Goal: Task Accomplishment & Management: Use online tool/utility

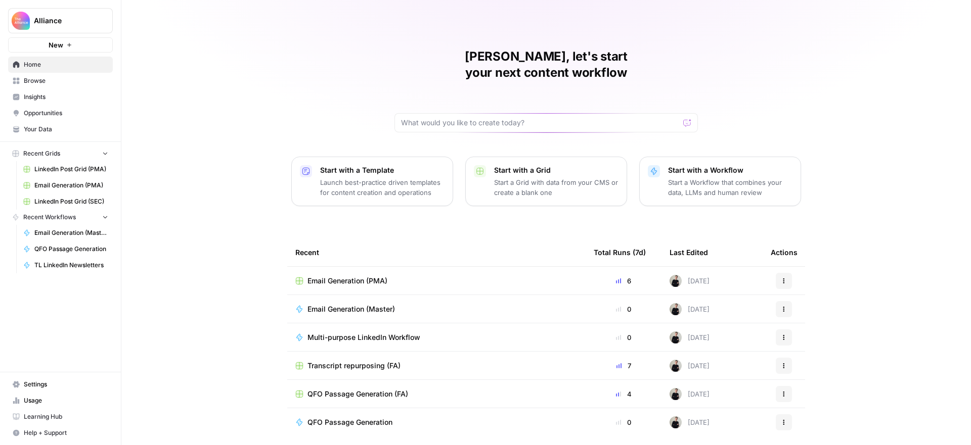
click at [388, 333] on span "Multi-purpose LinkedIn Workflow" at bounding box center [363, 338] width 113 height 10
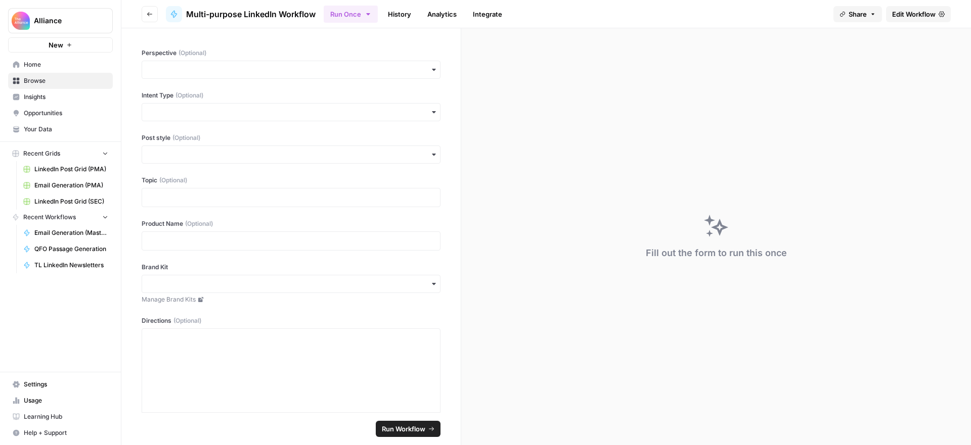
click at [905, 14] on span "Edit Workflow" at bounding box center [913, 14] width 43 height 10
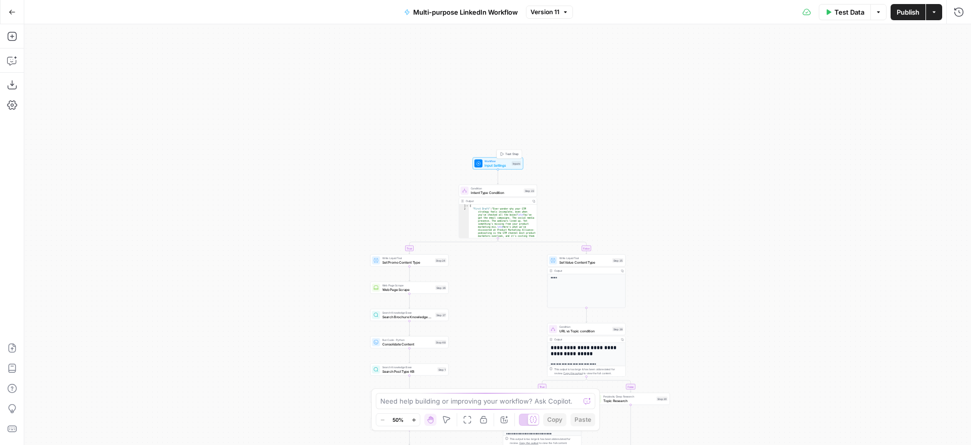
click at [499, 164] on span "Input Settings" at bounding box center [496, 165] width 25 height 5
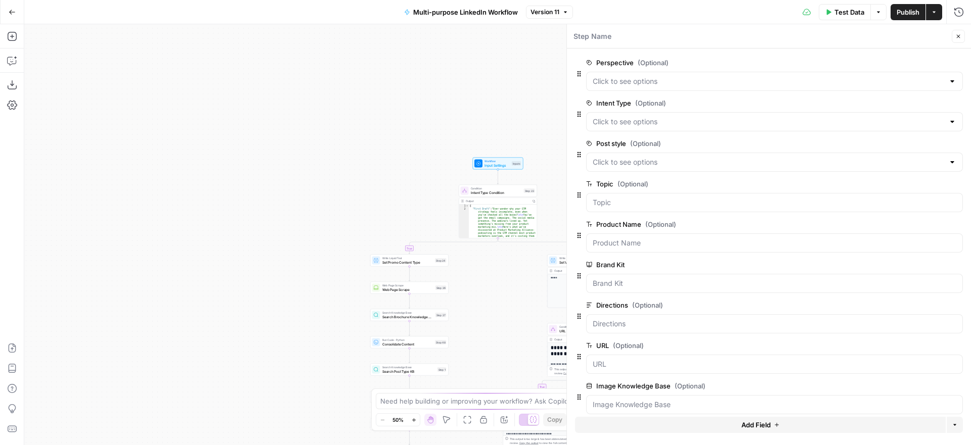
scroll to position [12, 0]
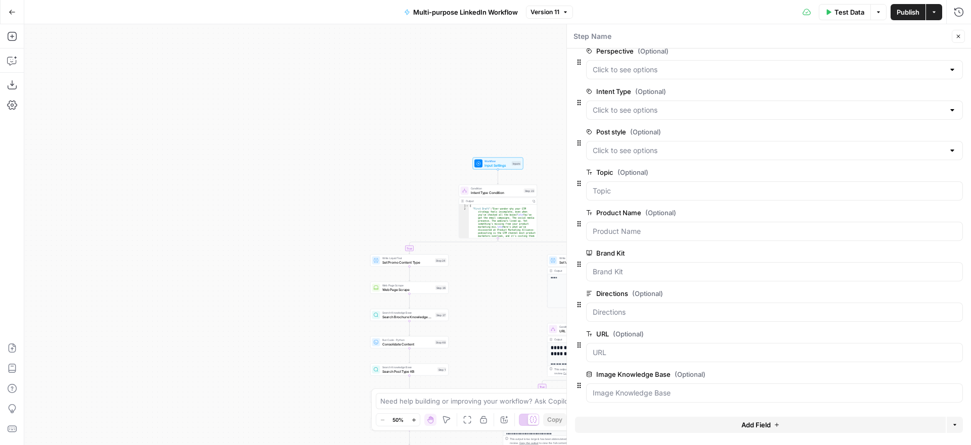
click at [770, 427] on span "Add Field" at bounding box center [755, 425] width 29 height 10
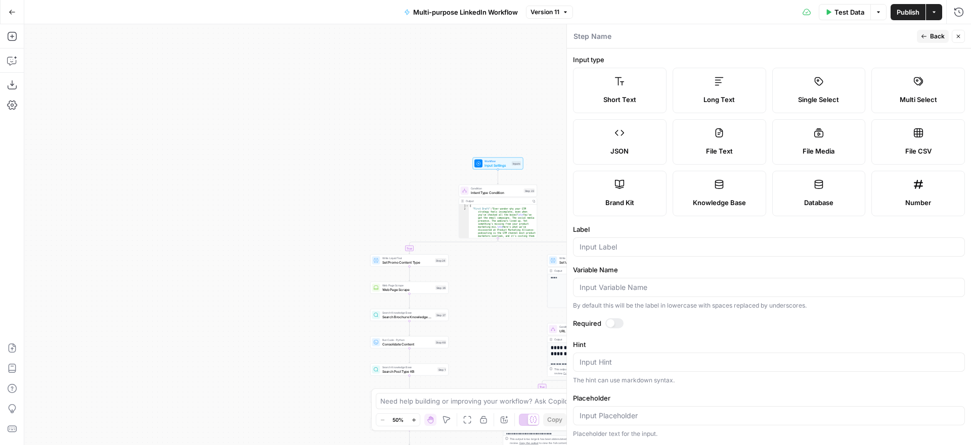
click at [821, 147] on span "File Media" at bounding box center [818, 151] width 32 height 10
type textarea "Supports .mp4, .mp3, .wav, .jpg, .png, .webp, .wma, .m4a file types"
click at [958, 36] on icon "button" at bounding box center [958, 37] width 4 height 4
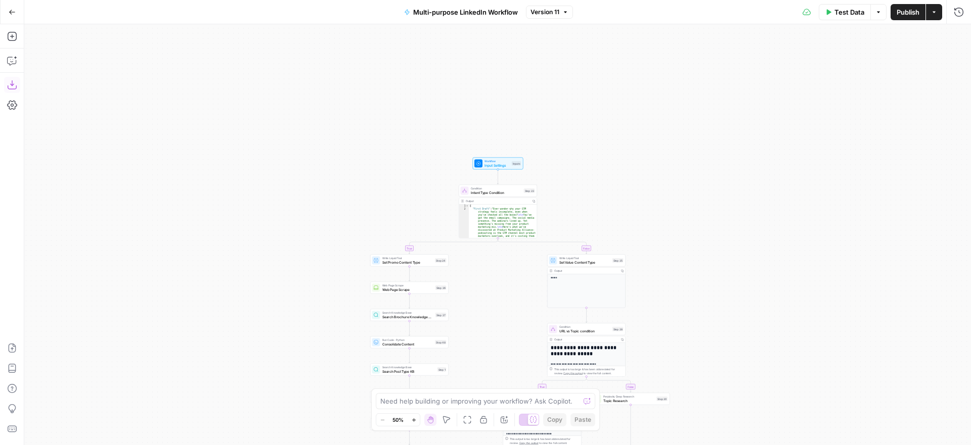
click at [14, 86] on icon "button" at bounding box center [12, 85] width 10 height 10
click at [15, 12] on button "Go Back" at bounding box center [12, 12] width 18 height 18
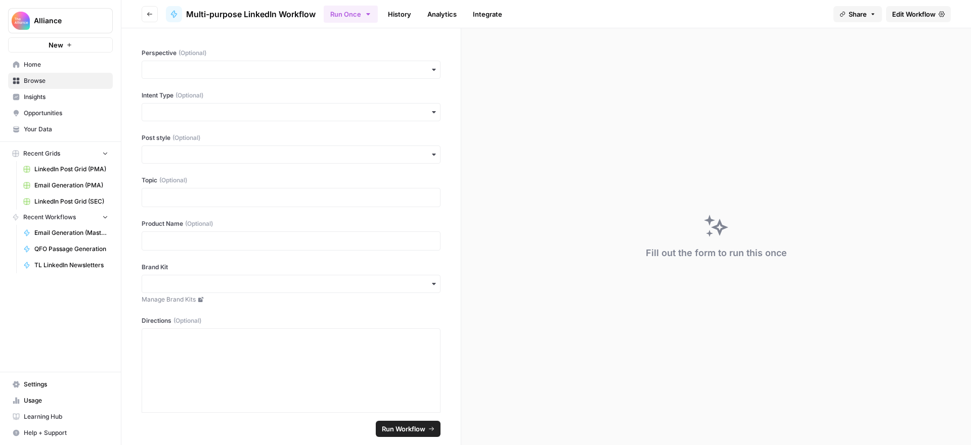
click at [39, 59] on link "Home" at bounding box center [60, 65] width 105 height 16
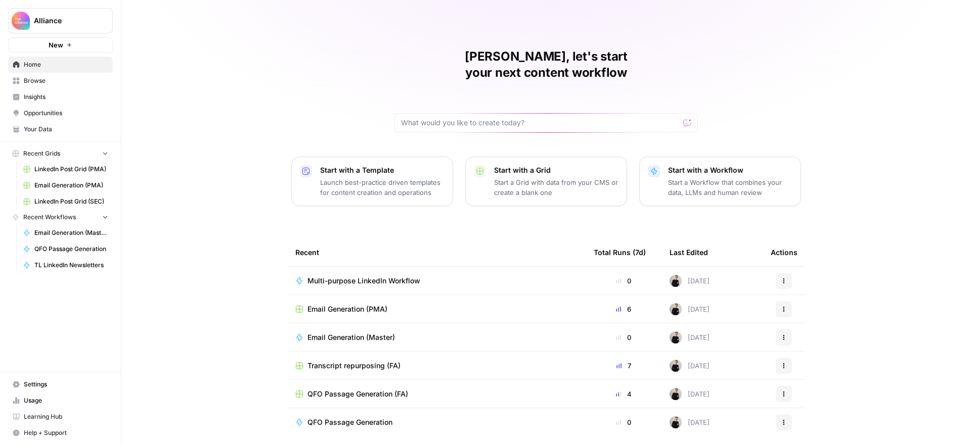
click at [691, 165] on p "Start with a Workflow" at bounding box center [730, 170] width 124 height 10
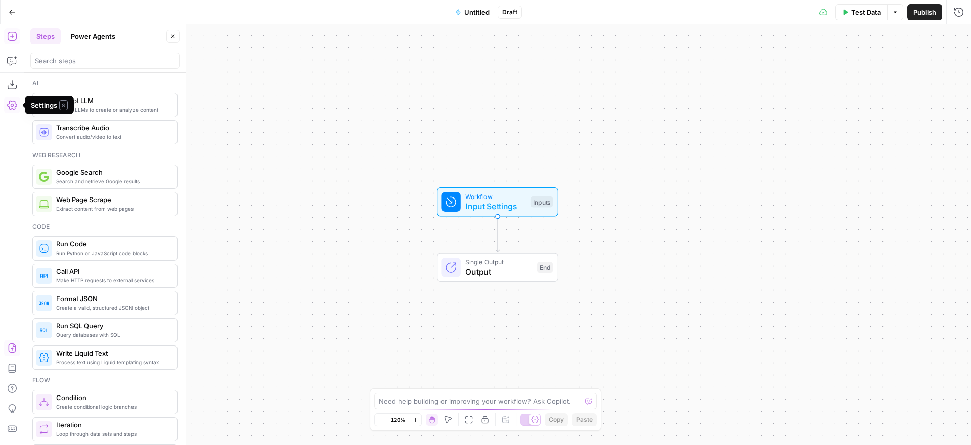
click at [12, 346] on icon "button" at bounding box center [12, 348] width 10 height 10
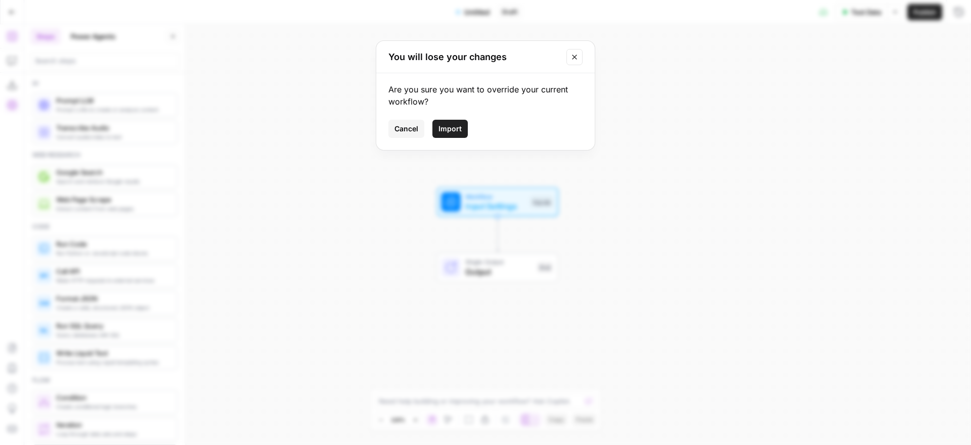
click at [442, 129] on span "Import" at bounding box center [449, 129] width 23 height 10
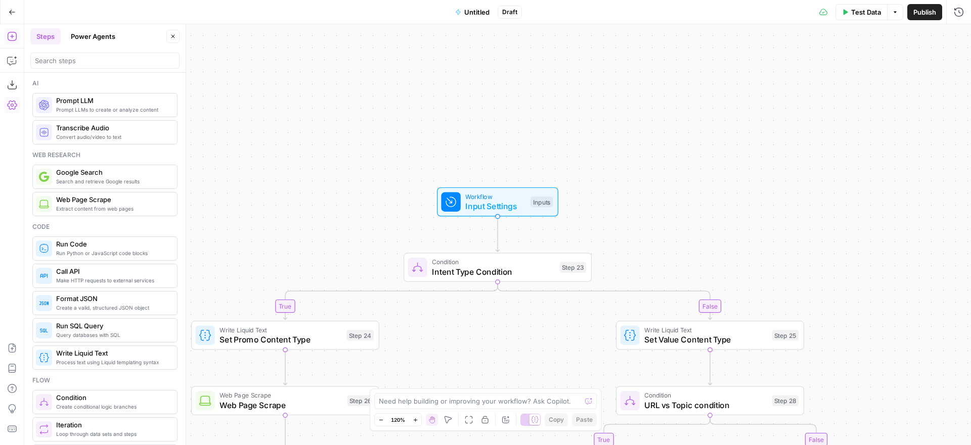
click at [481, 13] on span "Untitled" at bounding box center [476, 12] width 25 height 10
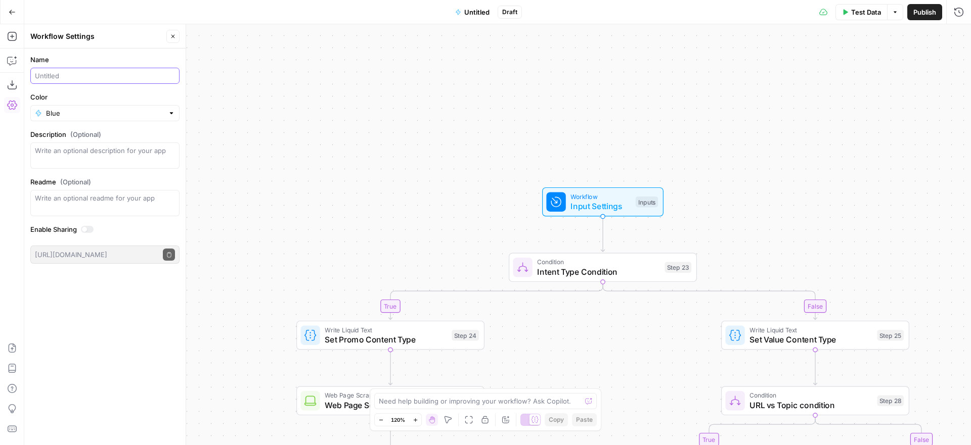
click at [109, 74] on input "Name" at bounding box center [105, 76] width 140 height 10
type input "LinkedIn Workflow for PDF"
click at [814, 111] on div "true false true false true false true false true false Workflow Input Settings …" at bounding box center [497, 234] width 946 height 421
click at [608, 202] on span "Input Settings" at bounding box center [600, 206] width 60 height 12
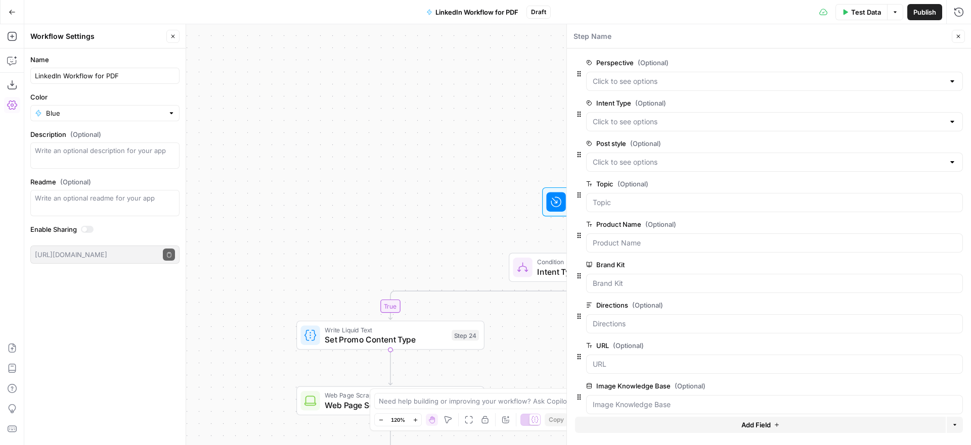
scroll to position [12, 0]
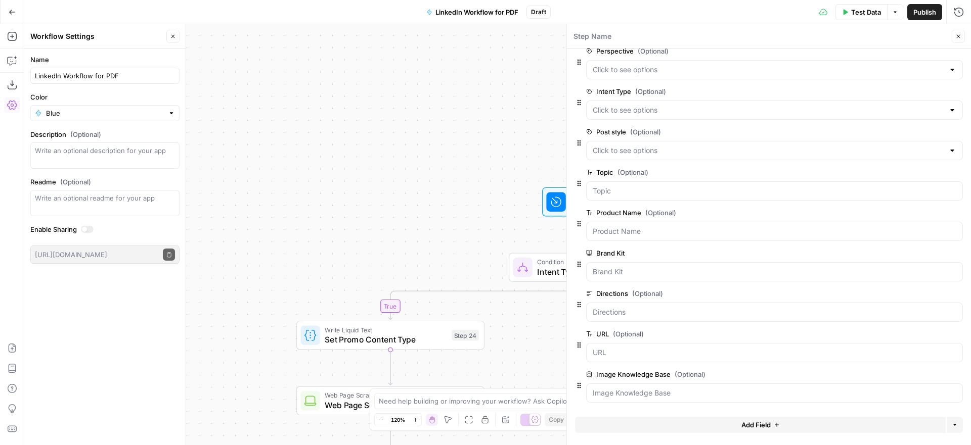
click at [757, 423] on span "Add Field" at bounding box center [755, 425] width 29 height 10
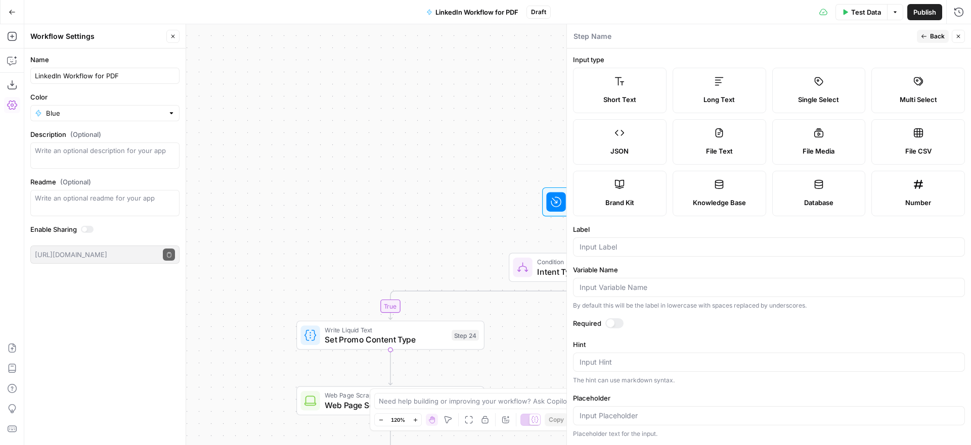
click at [814, 145] on label "File Media" at bounding box center [819, 141] width 94 height 45
type textarea "Supports .mp4, .mp3, .wav, .jpg, .png, .webp, .wma, .m4a file types"
click at [709, 244] on input "Label" at bounding box center [768, 247] width 379 height 10
type input "PDF"
click at [770, 224] on label "Label" at bounding box center [769, 229] width 392 height 10
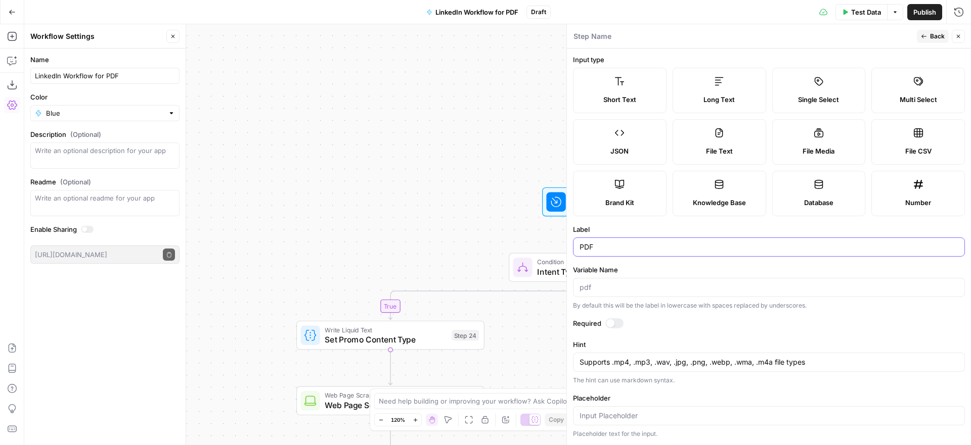
click at [770, 242] on input "PDF" at bounding box center [768, 247] width 379 height 10
click at [928, 36] on button "Back" at bounding box center [932, 36] width 32 height 13
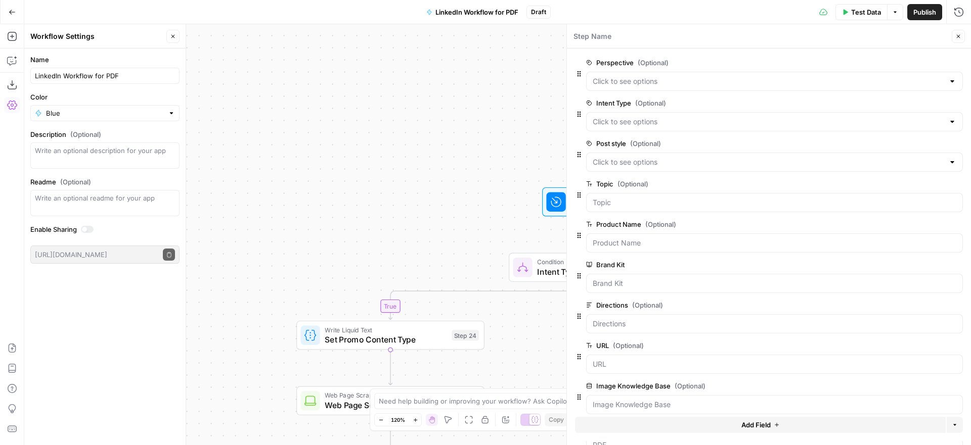
click at [957, 34] on icon "button" at bounding box center [958, 36] width 6 height 6
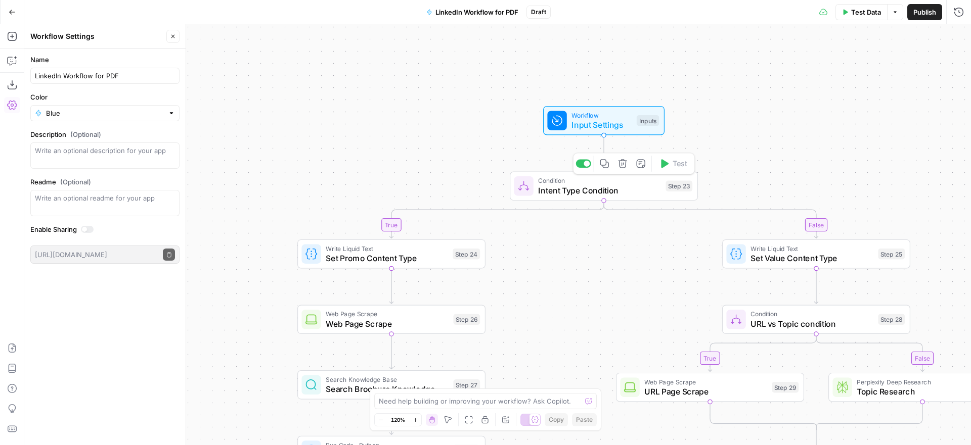
click at [637, 189] on span "Intent Type Condition" at bounding box center [599, 191] width 122 height 12
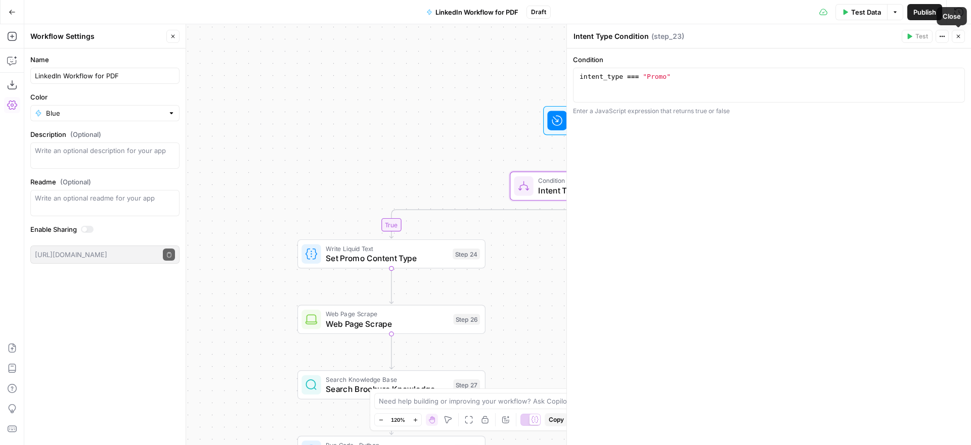
click at [955, 36] on icon "button" at bounding box center [958, 36] width 6 height 6
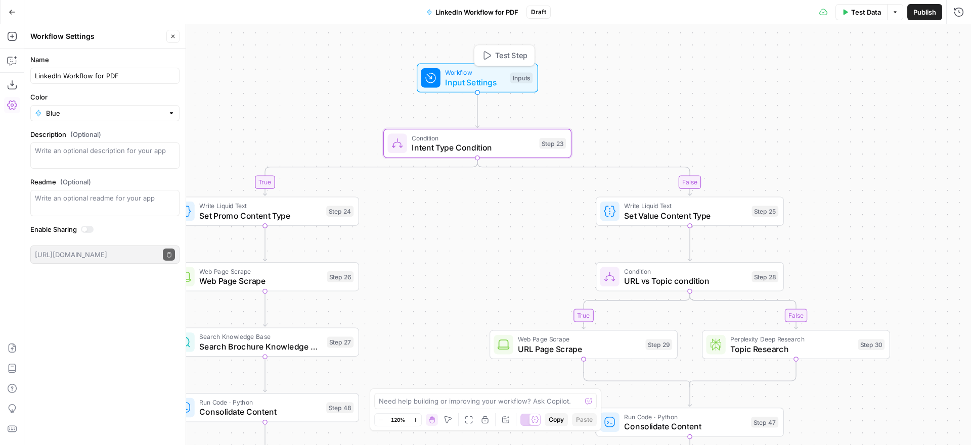
click at [469, 74] on span "Workflow" at bounding box center [475, 73] width 60 height 10
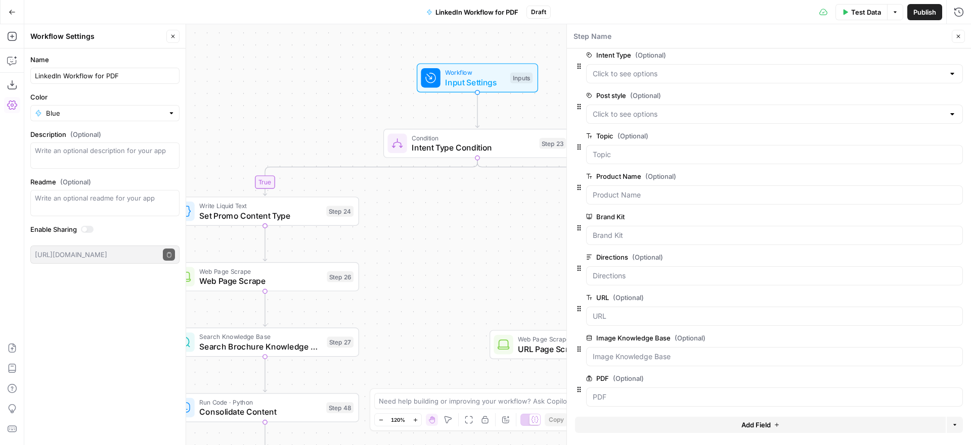
scroll to position [52, 0]
click at [956, 293] on icon "button" at bounding box center [956, 293] width 5 height 5
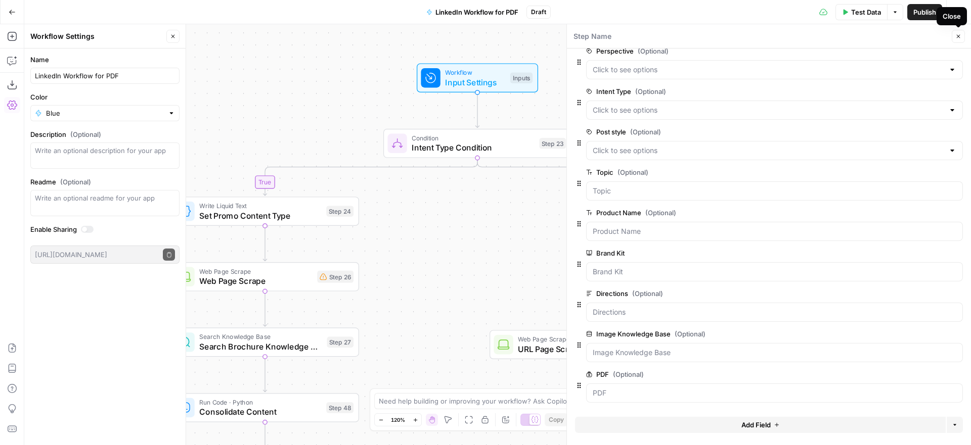
click at [960, 34] on icon "button" at bounding box center [958, 36] width 6 height 6
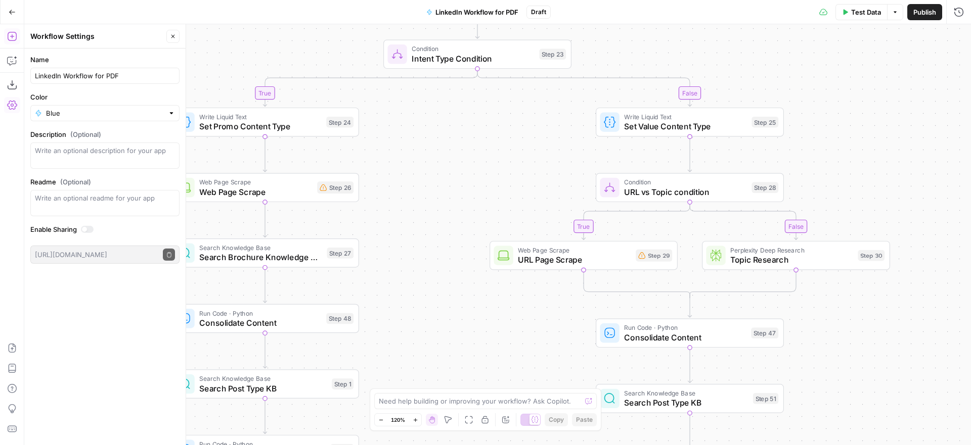
click at [10, 36] on icon "button" at bounding box center [11, 36] width 9 height 9
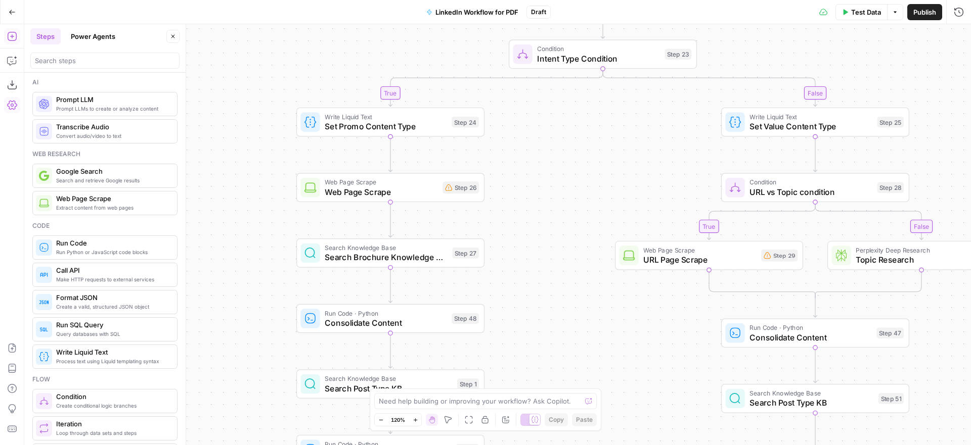
scroll to position [0, 0]
click at [13, 61] on icon "button" at bounding box center [12, 61] width 10 height 10
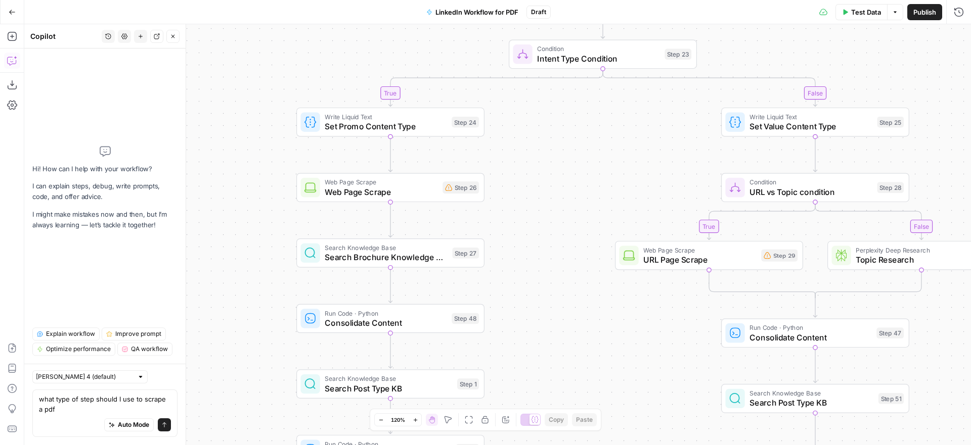
type textarea "what type of step should I use to scrape a pdf?"
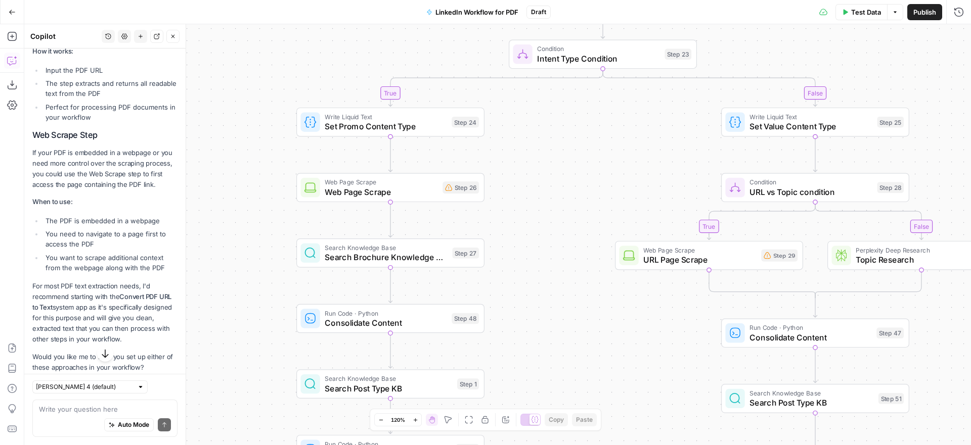
scroll to position [326, 0]
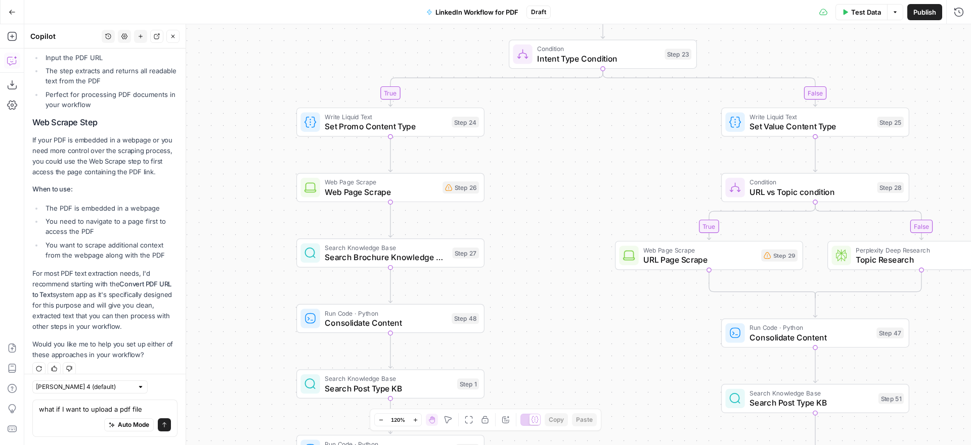
type textarea "what if I want to upload a pdf file?"
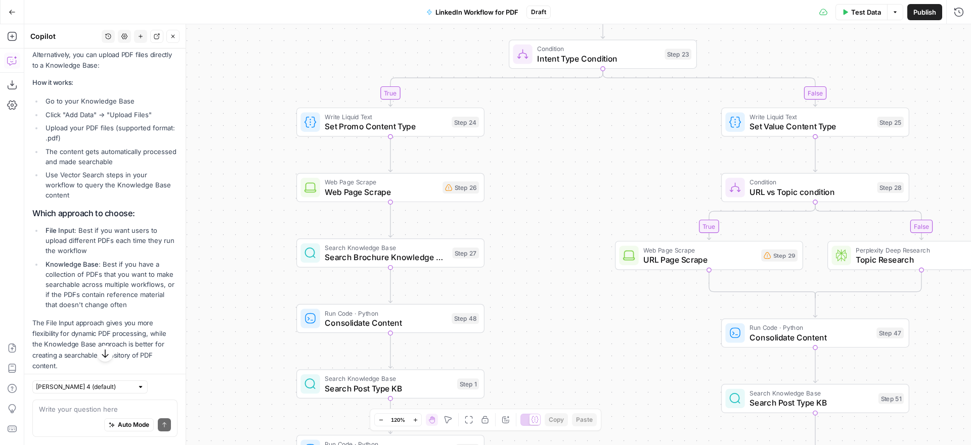
scroll to position [922, 0]
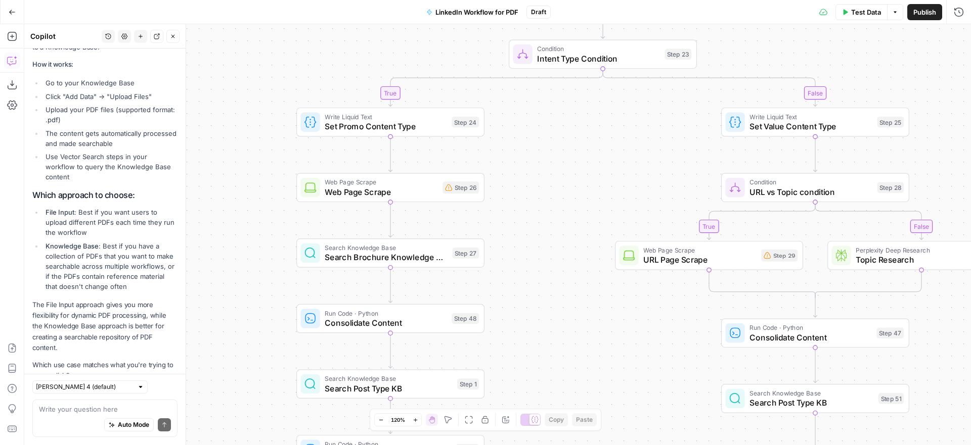
click at [98, 408] on textarea at bounding box center [105, 409] width 132 height 10
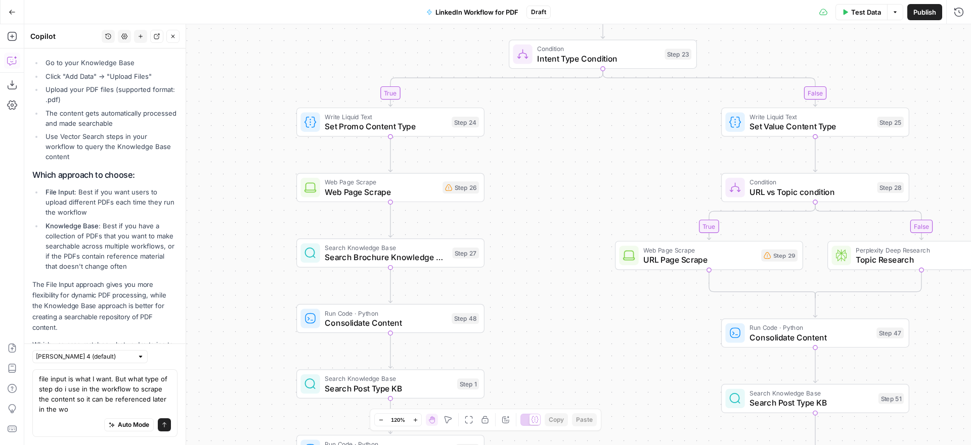
scroll to position [952, 0]
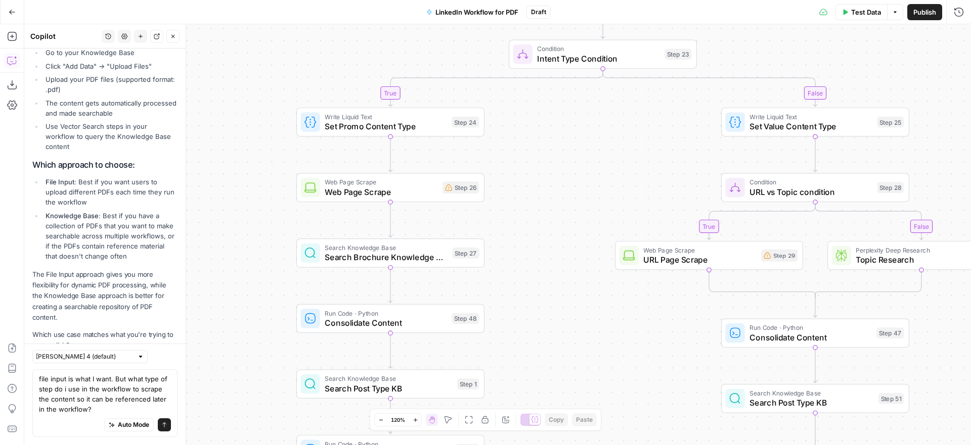
type textarea "file input is what I want. But what type of step do i use in the workflow to sc…"
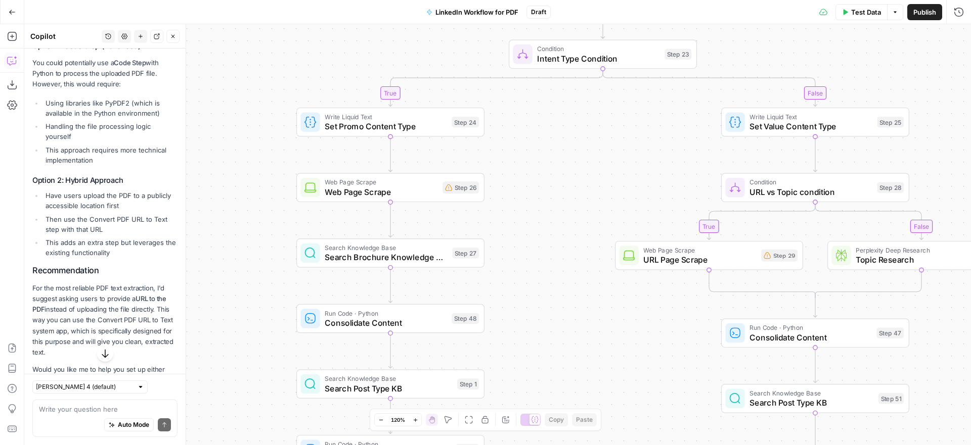
scroll to position [1545, 0]
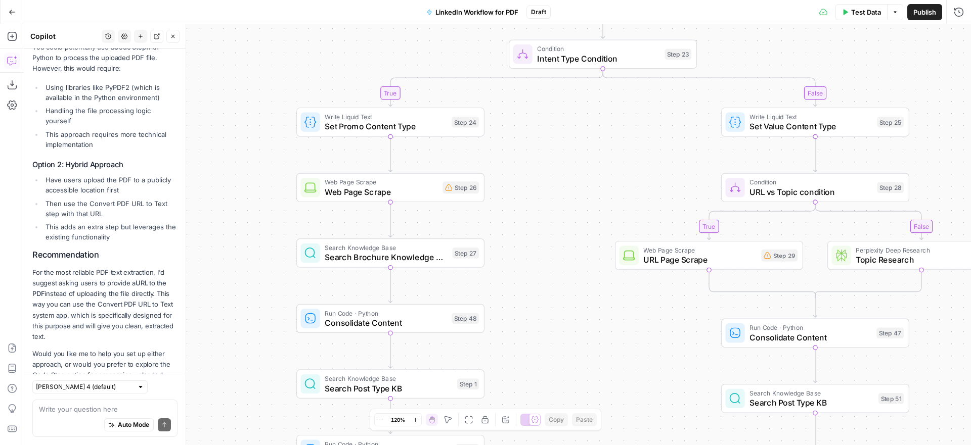
click at [170, 34] on icon "button" at bounding box center [173, 36] width 6 height 6
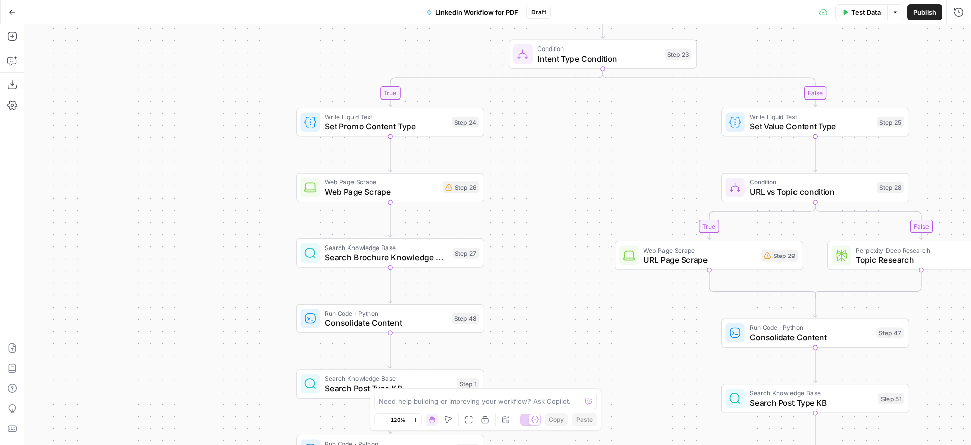
click at [13, 15] on icon "button" at bounding box center [12, 12] width 7 height 7
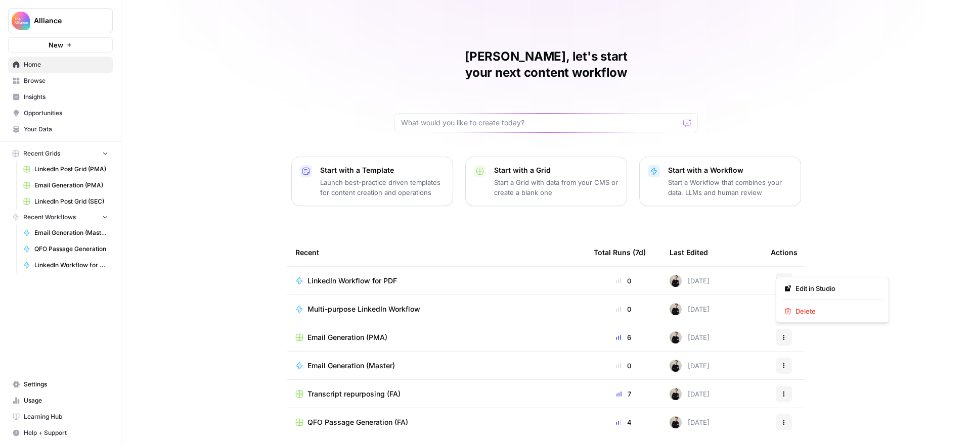
click at [785, 278] on icon "button" at bounding box center [783, 281] width 6 height 6
click at [818, 314] on span "Delete" at bounding box center [835, 311] width 81 height 10
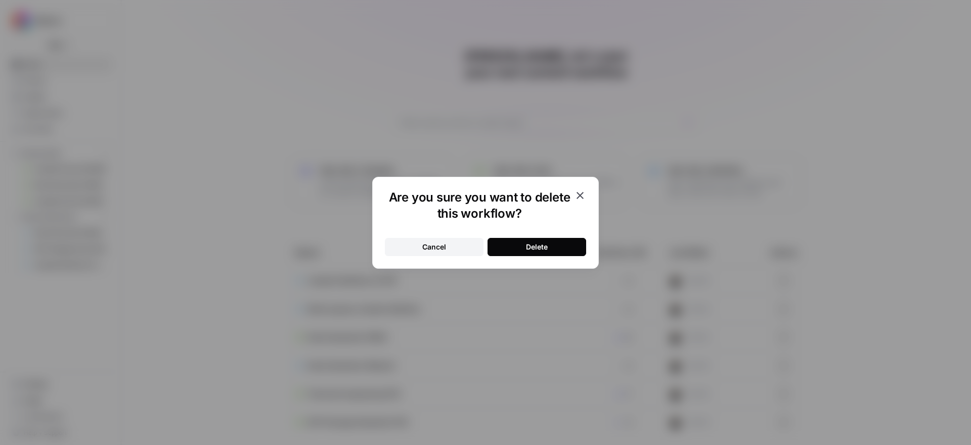
click at [541, 246] on div "Delete" at bounding box center [537, 247] width 22 height 10
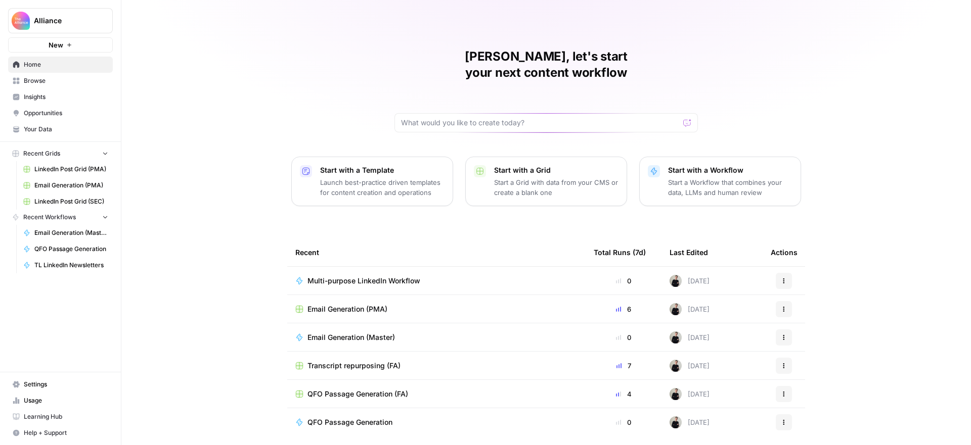
click at [271, 157] on div "James, let's start your next content workflow Start with a Template Launch best…" at bounding box center [545, 240] width 849 height 481
click at [727, 177] on p "Start a Workflow that combines your data, LLMs and human review" at bounding box center [730, 187] width 124 height 20
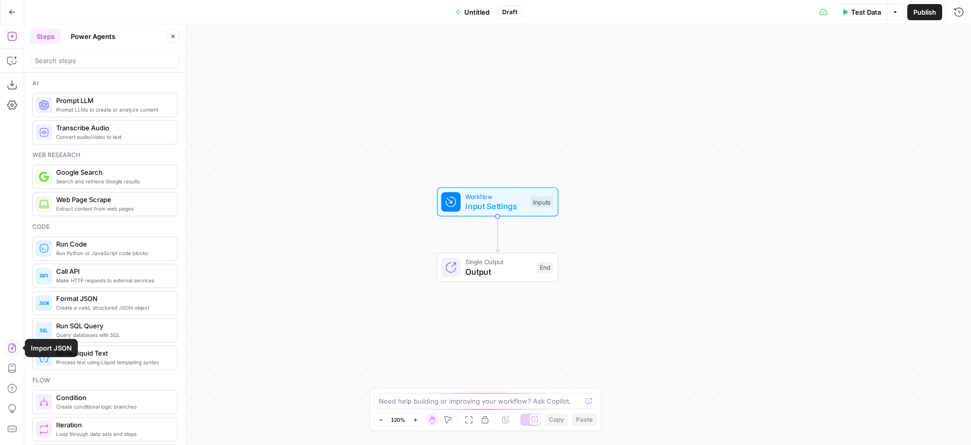
click at [9, 346] on icon "button" at bounding box center [12, 348] width 10 height 10
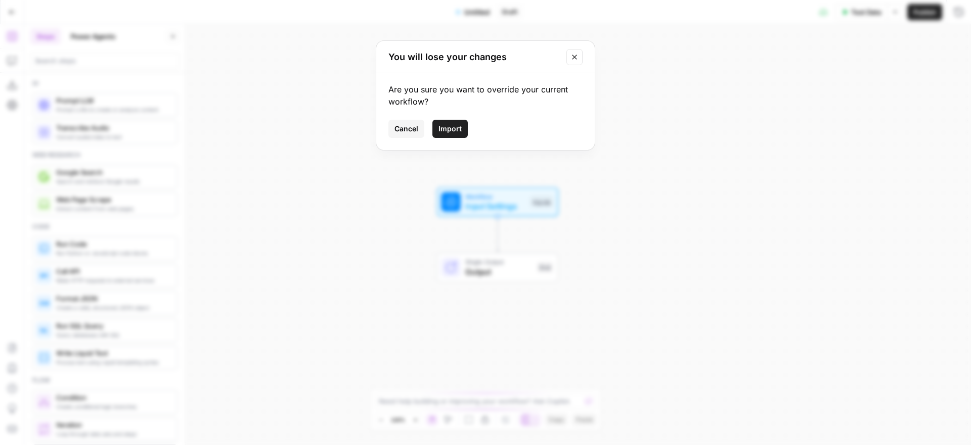
click at [452, 128] on span "Import" at bounding box center [449, 129] width 23 height 10
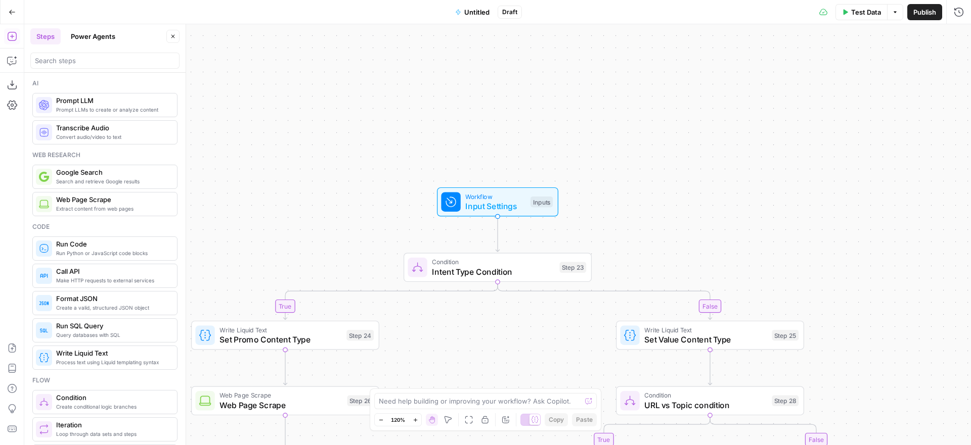
click at [482, 13] on span "Untitled" at bounding box center [476, 12] width 25 height 10
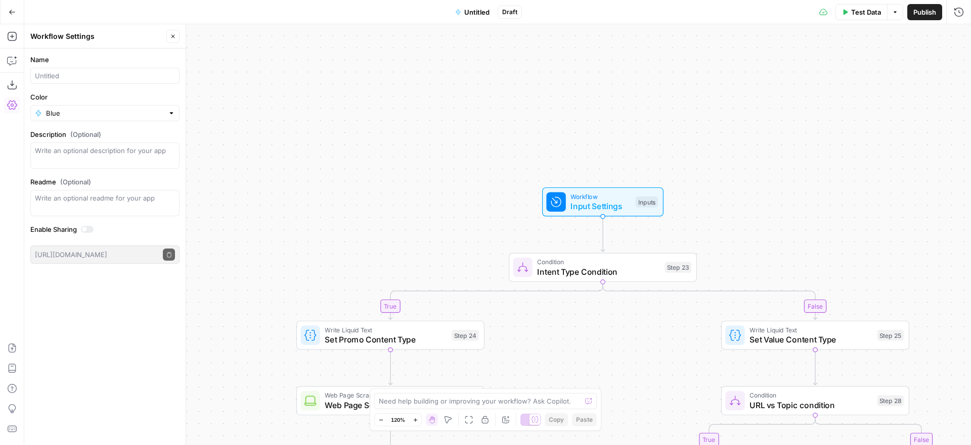
click at [473, 11] on span "Untitled" at bounding box center [476, 12] width 25 height 10
drag, startPoint x: 67, startPoint y: 79, endPoint x: 71, endPoint y: 66, distance: 13.3
click at [69, 72] on input "Name" at bounding box center [105, 76] width 140 height 10
type input "LinkedIn Workflow (txt files)"
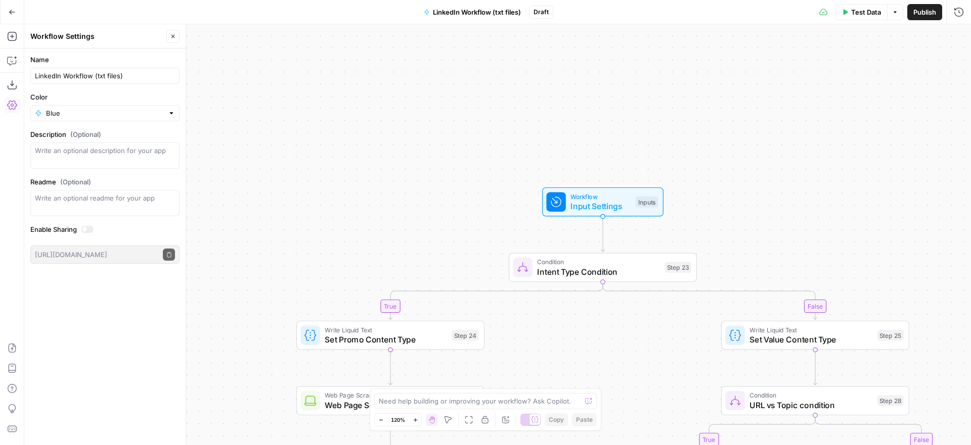
drag, startPoint x: 324, startPoint y: 105, endPoint x: 316, endPoint y: 103, distance: 7.2
click at [324, 105] on div "true false true false true false true false true false Workflow Input Settings …" at bounding box center [497, 234] width 946 height 421
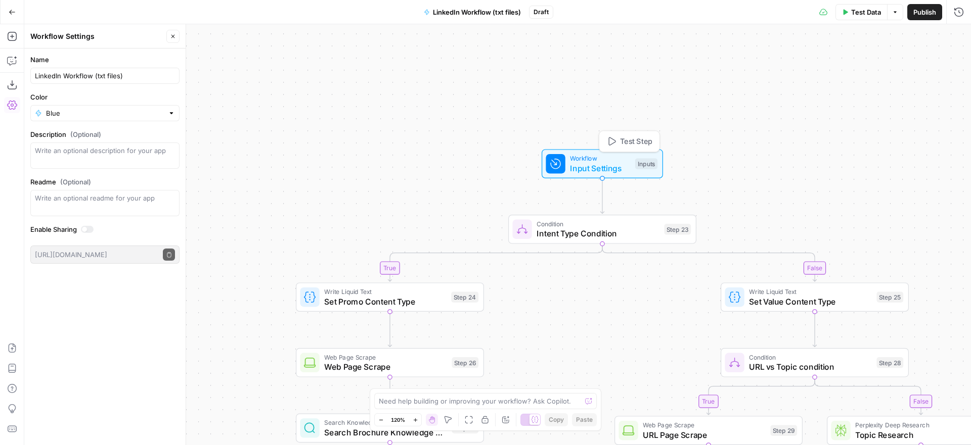
click at [616, 163] on span "Input Settings" at bounding box center [600, 168] width 60 height 12
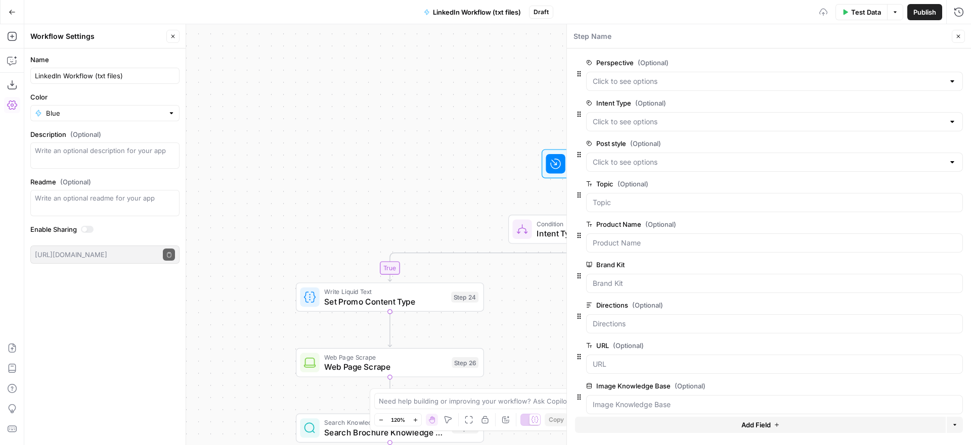
scroll to position [12, 0]
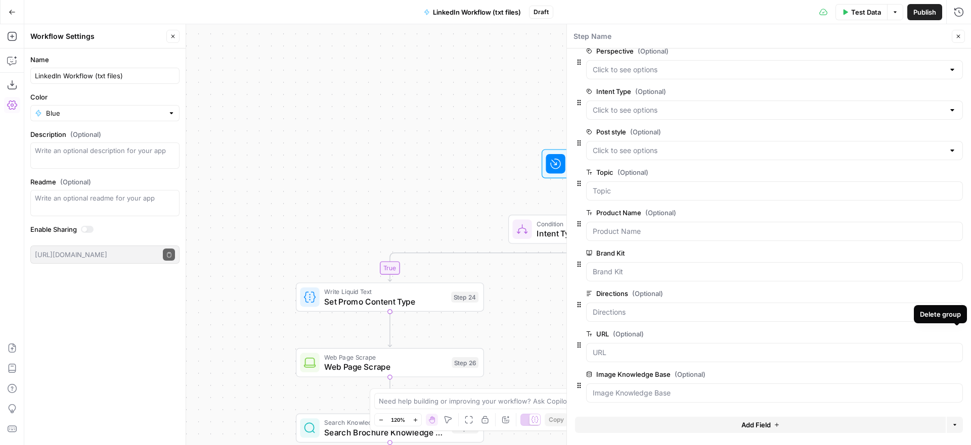
click at [956, 334] on icon "button" at bounding box center [956, 334] width 5 height 5
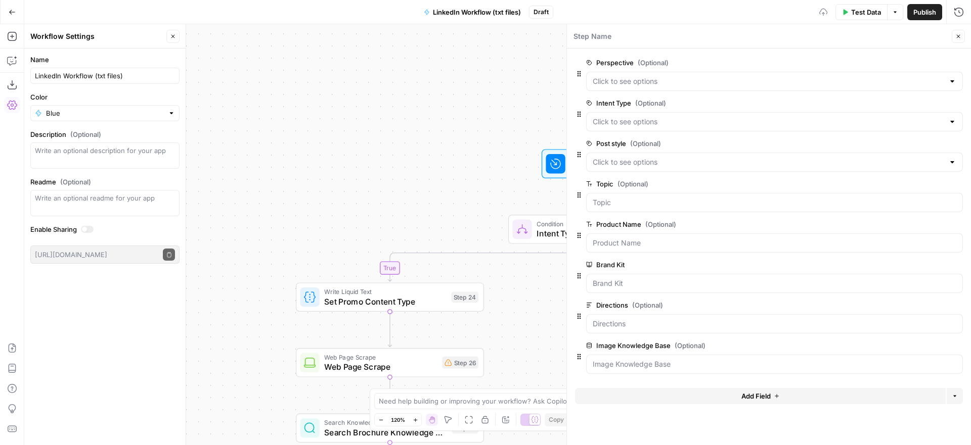
click at [773, 396] on icon "button" at bounding box center [776, 396] width 6 height 6
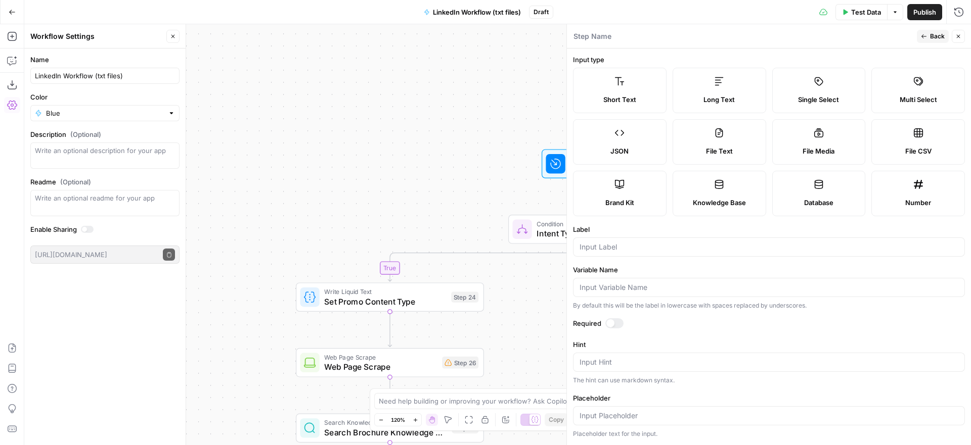
click at [713, 94] on label "Long Text" at bounding box center [719, 90] width 94 height 45
click at [675, 243] on input "Label" at bounding box center [768, 247] width 379 height 10
type input "T"
type input "txt File"
click at [745, 228] on label "Label" at bounding box center [769, 229] width 392 height 10
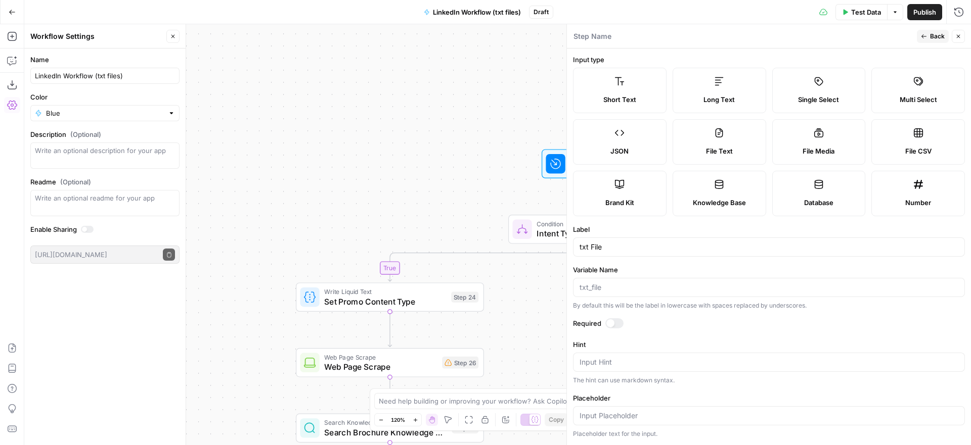
click at [745, 242] on input "txt File" at bounding box center [768, 247] width 379 height 10
click at [931, 38] on span "Back" at bounding box center [937, 36] width 15 height 9
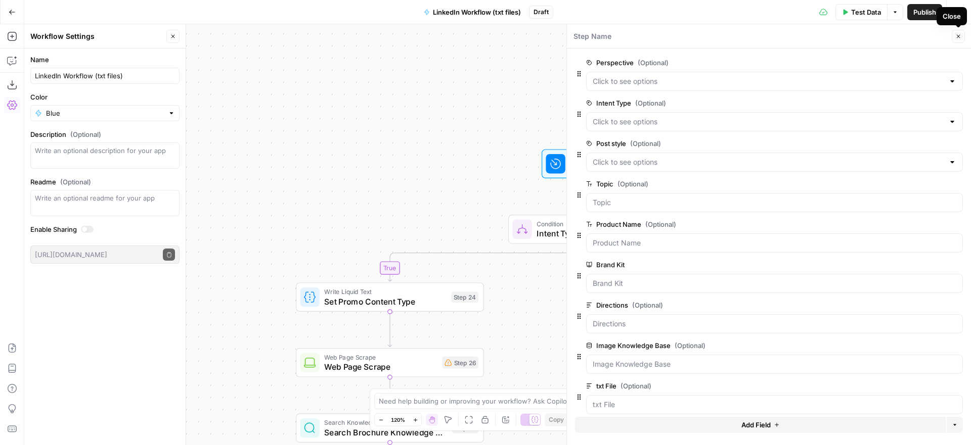
click at [957, 37] on icon "button" at bounding box center [958, 36] width 6 height 6
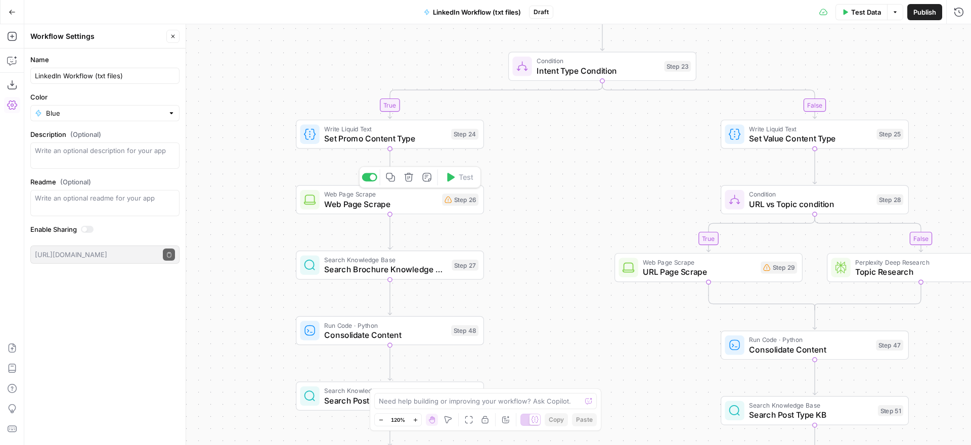
click at [410, 178] on icon "button" at bounding box center [408, 177] width 9 height 9
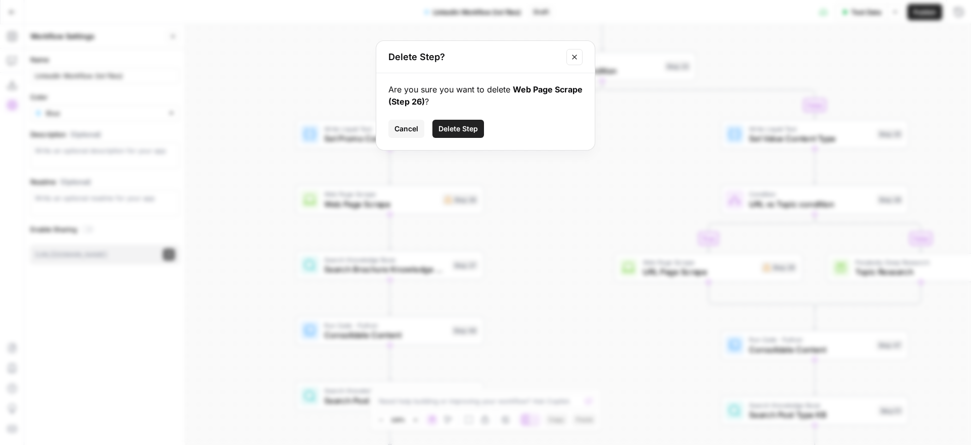
click at [471, 128] on span "Delete Step" at bounding box center [457, 129] width 39 height 10
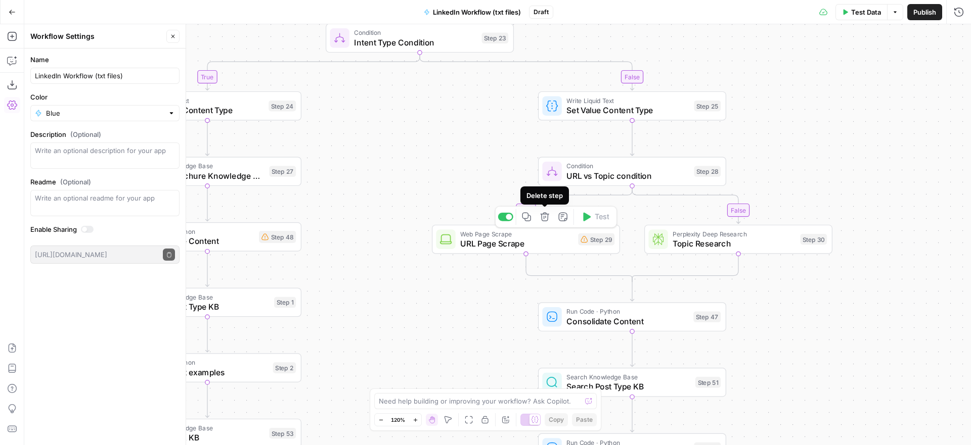
click at [544, 217] on icon "button" at bounding box center [545, 217] width 10 height 10
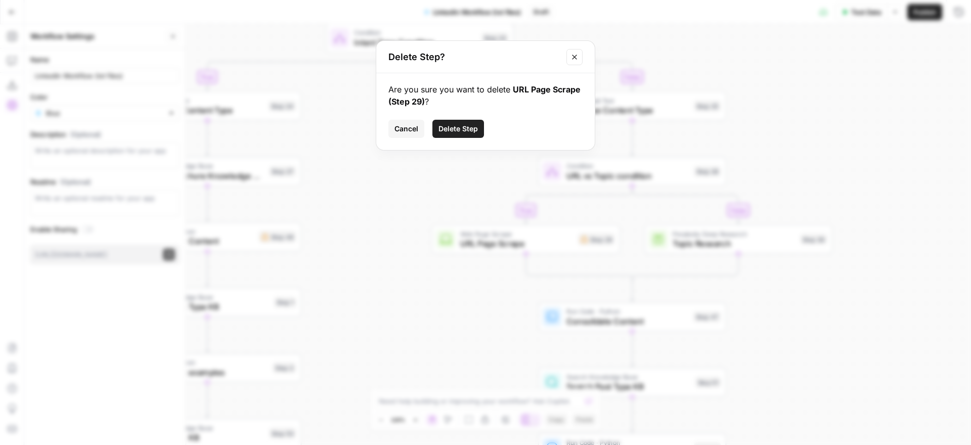
click at [468, 131] on span "Delete Step" at bounding box center [457, 129] width 39 height 10
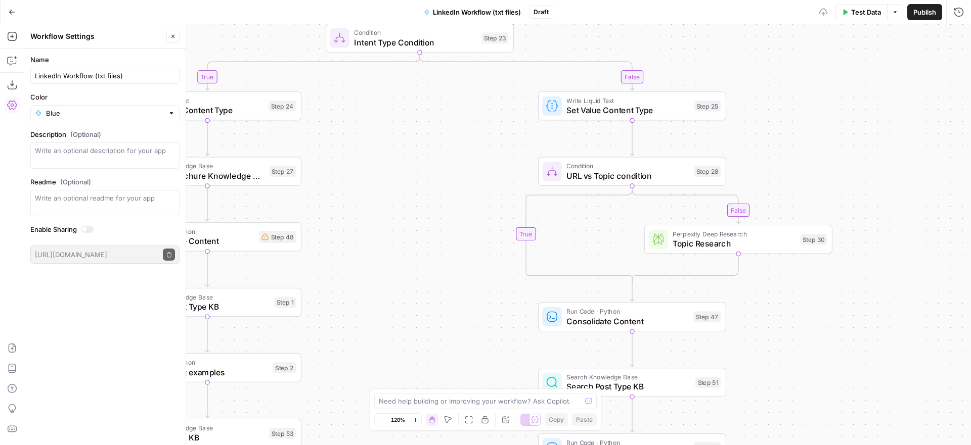
click at [636, 166] on span "Condition" at bounding box center [627, 166] width 122 height 10
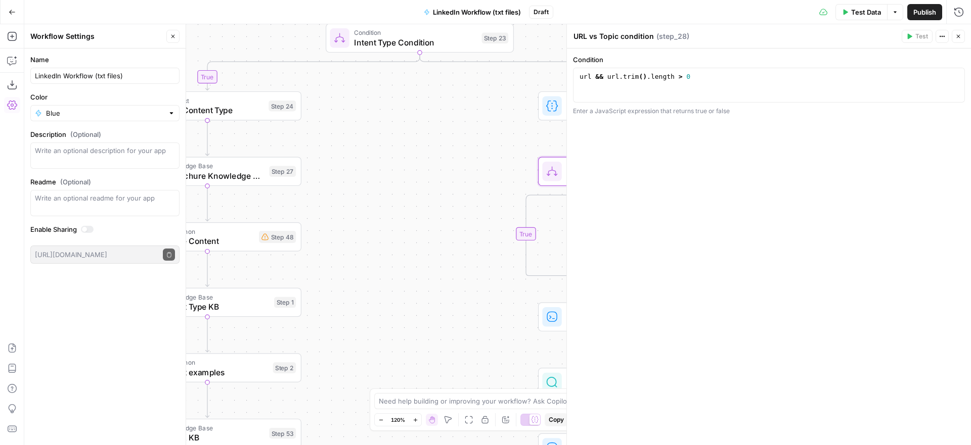
click at [956, 36] on icon "button" at bounding box center [958, 36] width 6 height 6
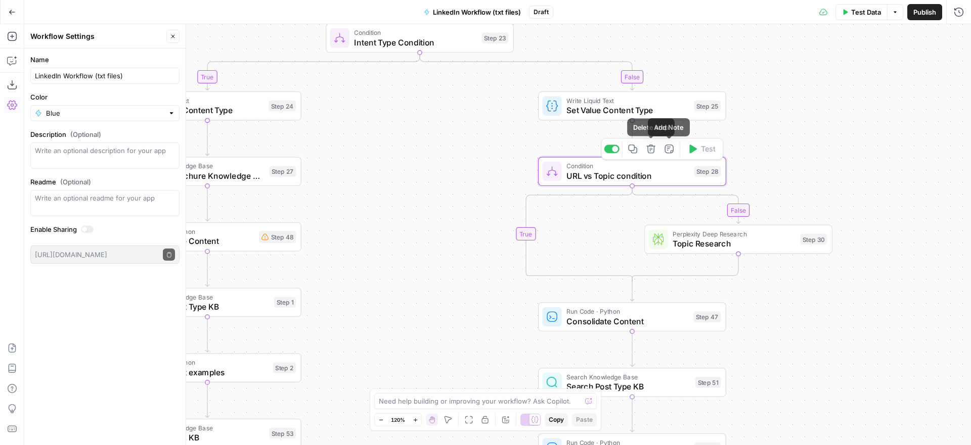
click at [654, 151] on icon "button" at bounding box center [651, 149] width 10 height 10
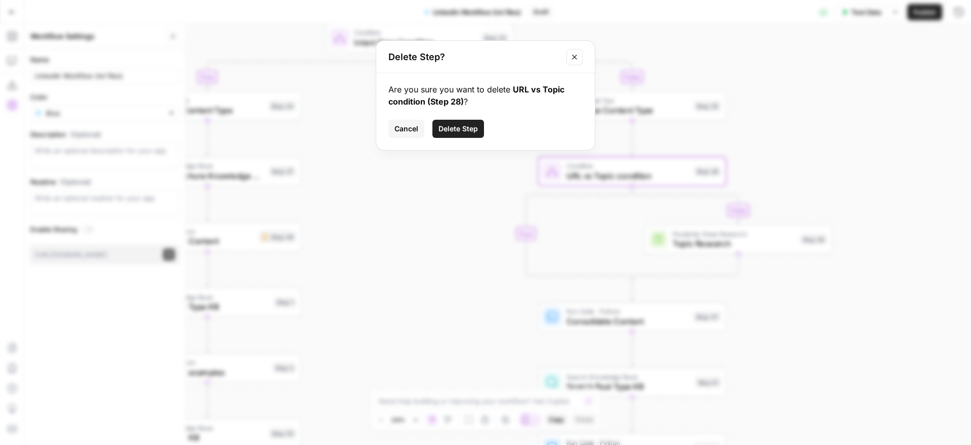
drag, startPoint x: 467, startPoint y: 130, endPoint x: 458, endPoint y: 126, distance: 8.8
click at [467, 130] on span "Delete Step" at bounding box center [457, 129] width 39 height 10
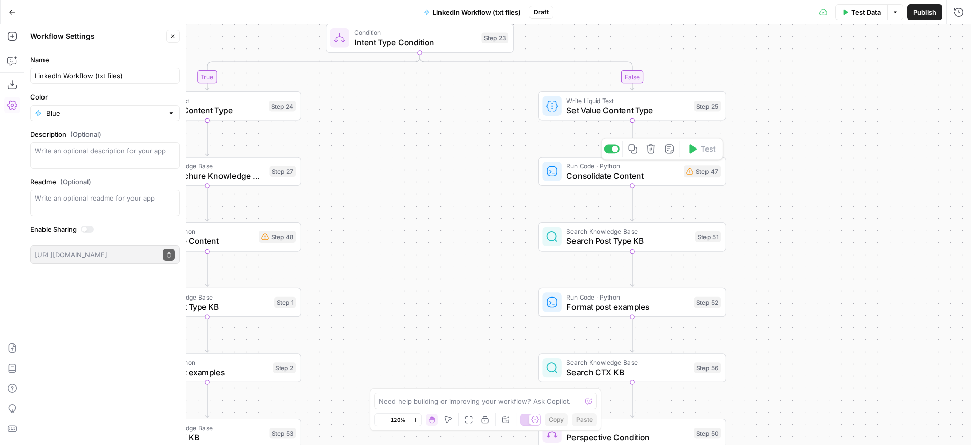
click at [653, 175] on span "Consolidate Content" at bounding box center [622, 176] width 112 height 12
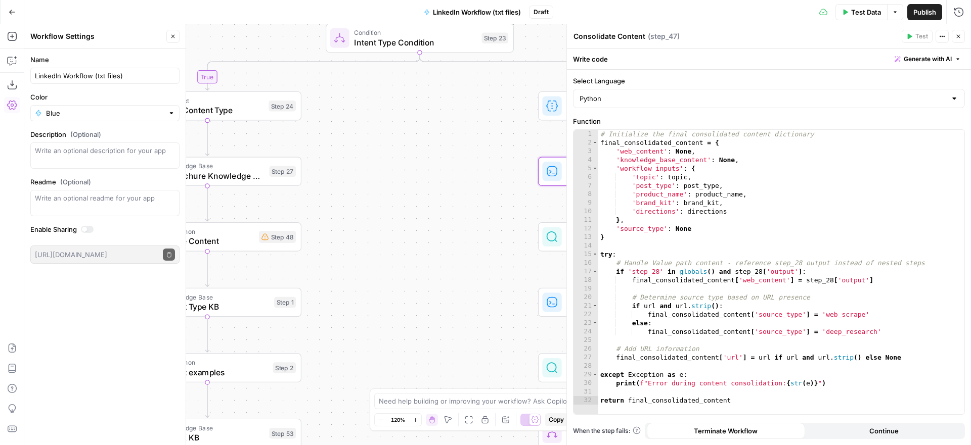
click at [960, 36] on span "Close" at bounding box center [960, 36] width 1 height 1
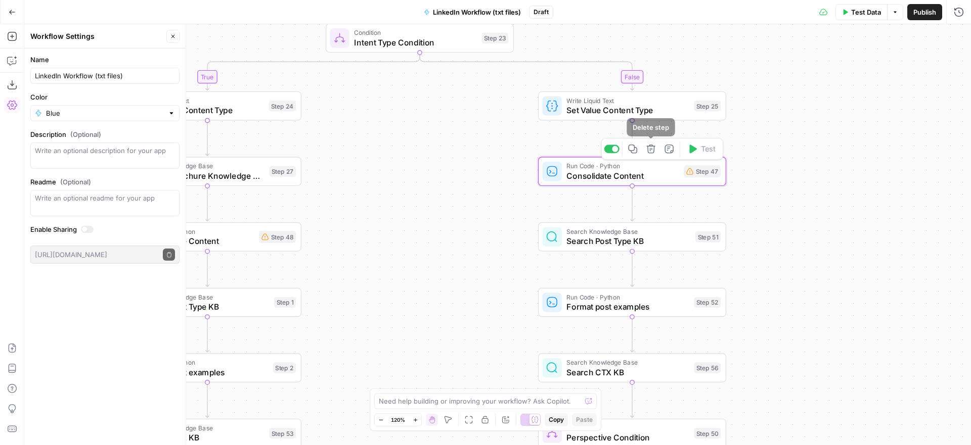
click at [651, 149] on icon "button" at bounding box center [650, 149] width 9 height 9
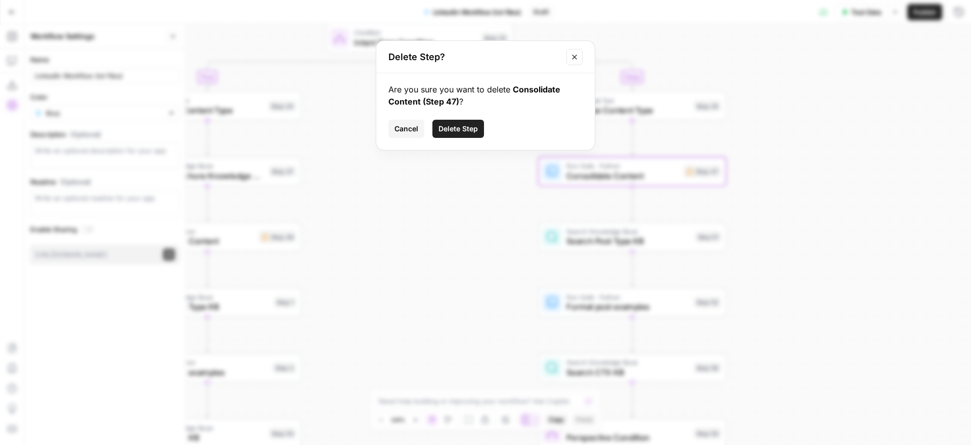
click at [449, 130] on span "Delete Step" at bounding box center [457, 129] width 39 height 10
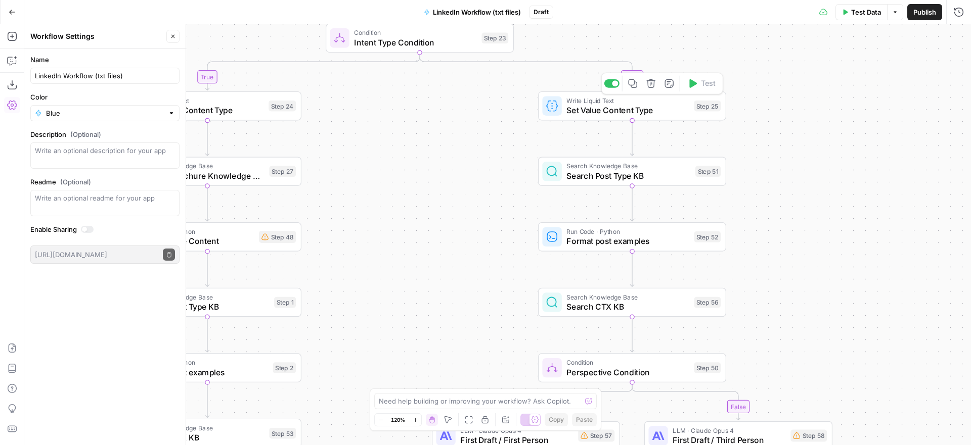
click at [628, 108] on span "Set Value Content Type" at bounding box center [627, 110] width 122 height 12
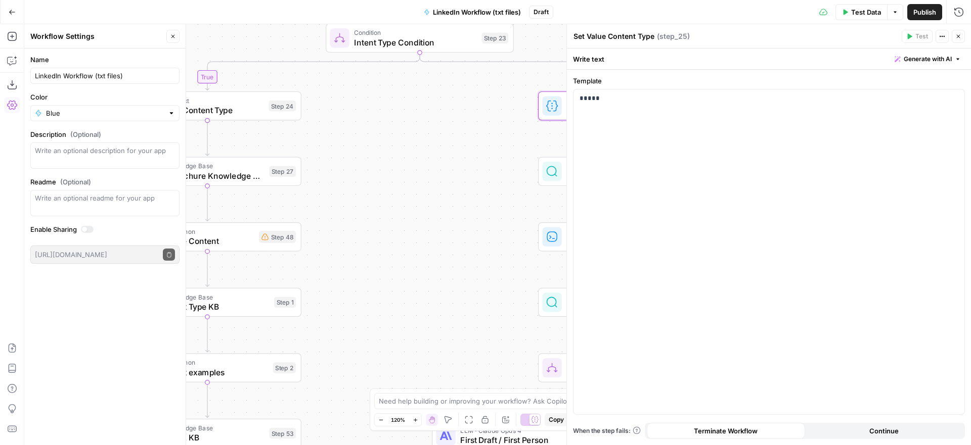
click at [957, 35] on icon "button" at bounding box center [958, 36] width 6 height 6
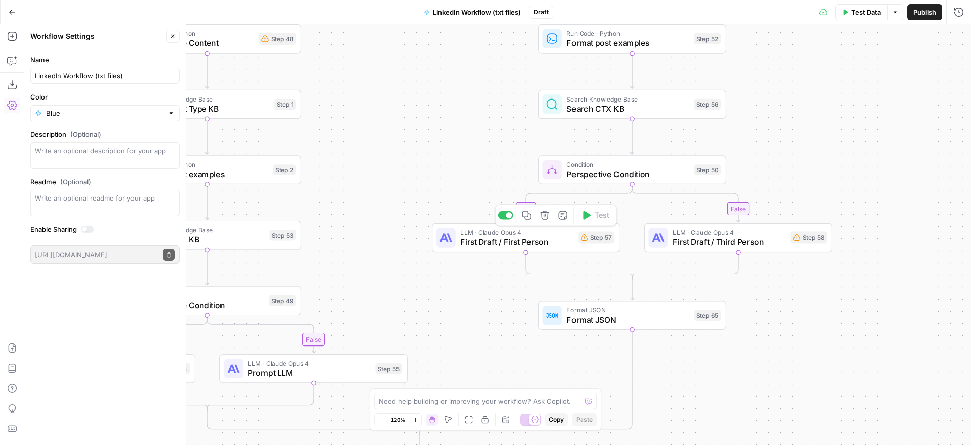
click at [520, 242] on span "First Draft / First Person" at bounding box center [516, 242] width 113 height 12
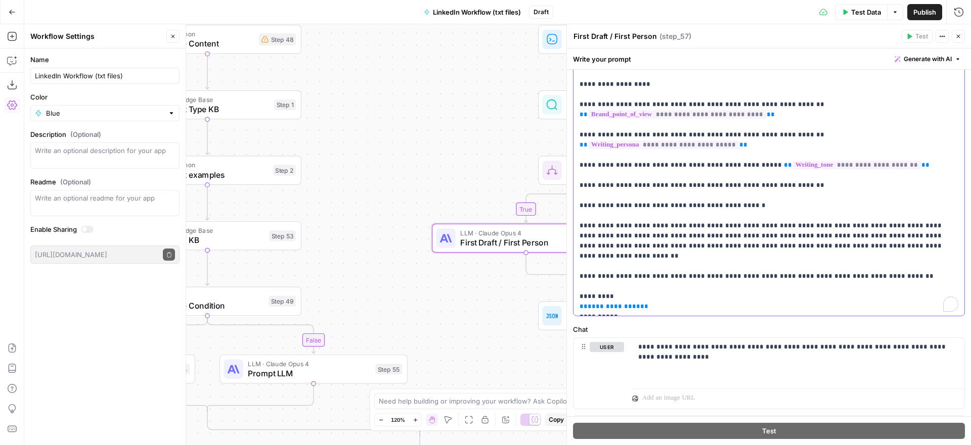
scroll to position [203, 0]
drag, startPoint x: 626, startPoint y: 255, endPoint x: 577, endPoint y: 255, distance: 49.5
click at [577, 255] on div "**********" at bounding box center [768, 110] width 391 height 412
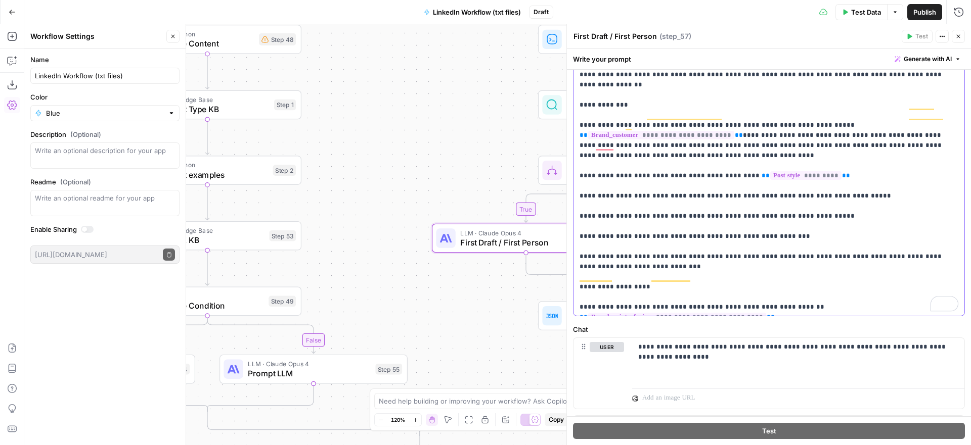
scroll to position [103, 0]
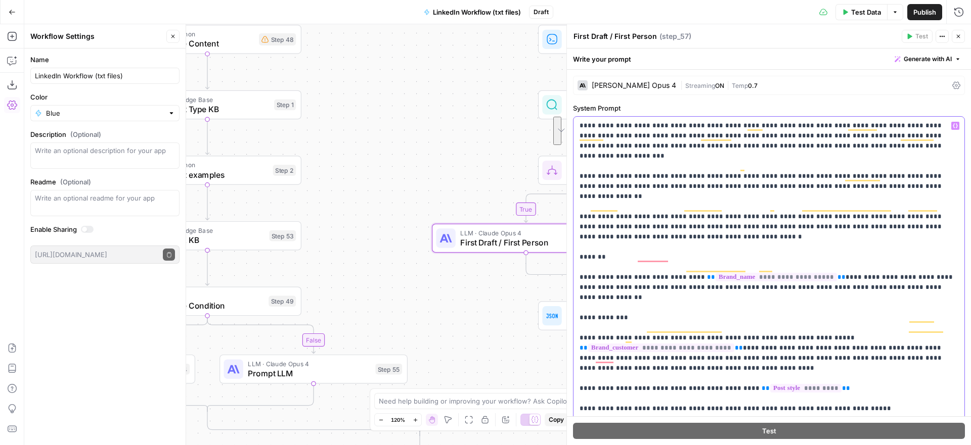
click at [955, 126] on icon "button" at bounding box center [954, 125] width 5 height 5
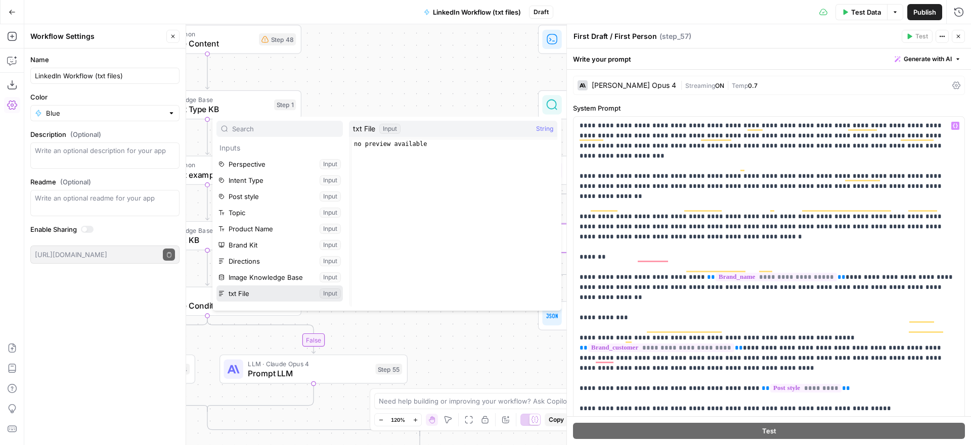
click at [259, 294] on button "Select variable txt File" at bounding box center [279, 294] width 126 height 16
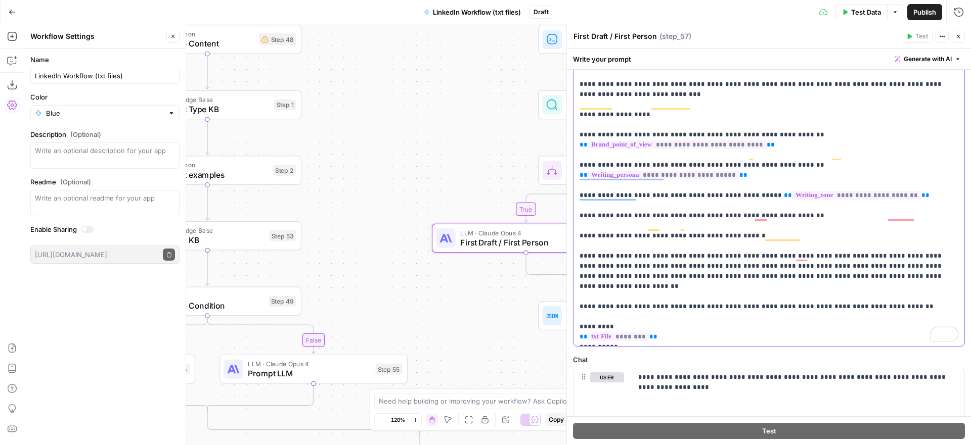
scroll to position [222, 0]
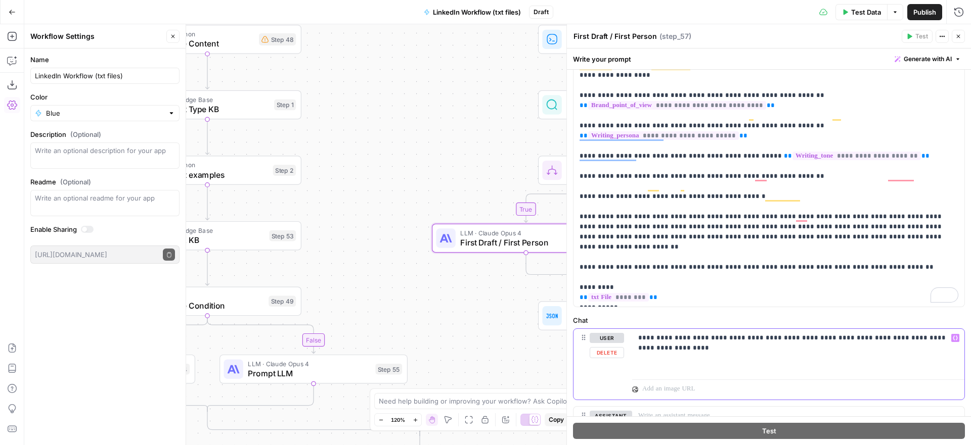
click at [675, 349] on p "**********" at bounding box center [798, 343] width 320 height 20
click at [957, 338] on span "Variables Menu" at bounding box center [957, 338] width 1 height 1
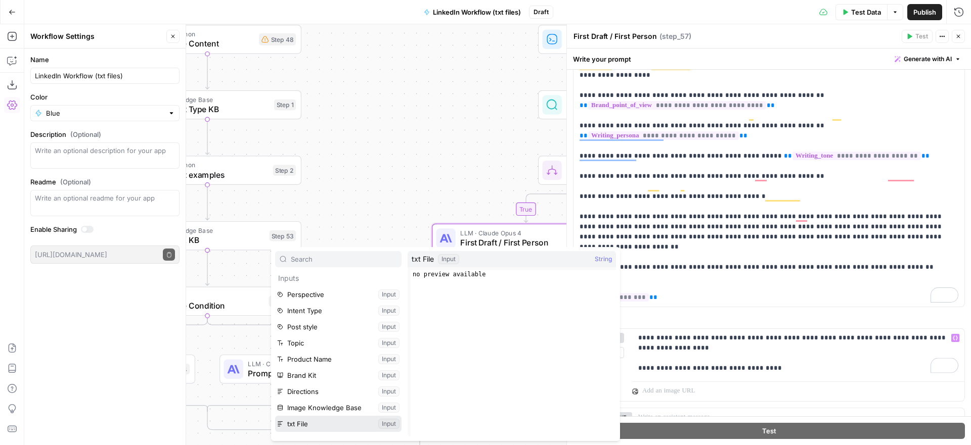
click at [313, 420] on button "Select variable txt File" at bounding box center [338, 424] width 126 height 16
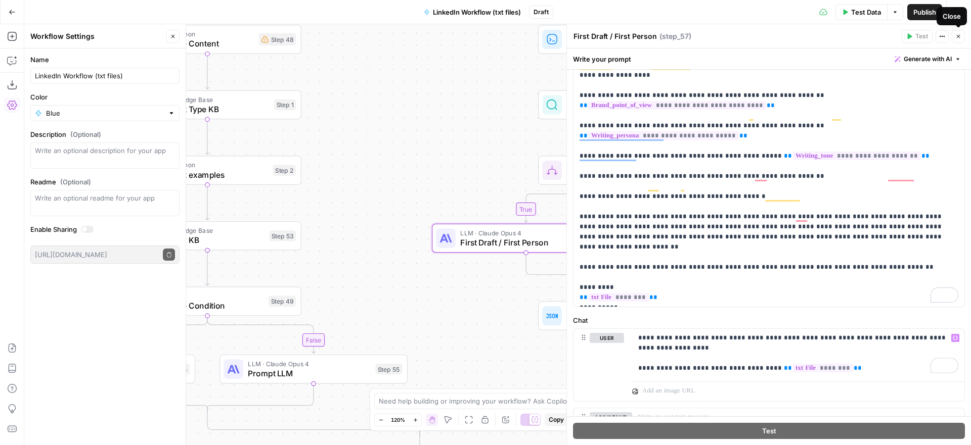
click at [957, 35] on icon "button" at bounding box center [958, 36] width 6 height 6
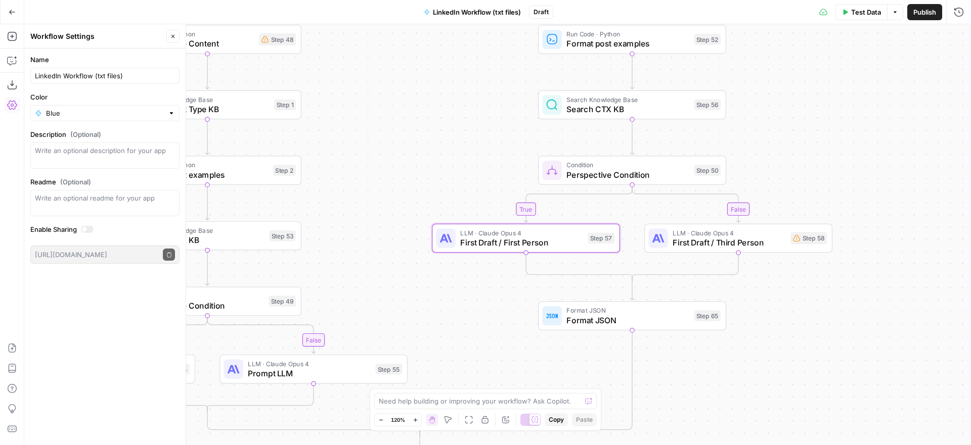
click at [699, 242] on span "First Draft / Third Person" at bounding box center [728, 243] width 113 height 12
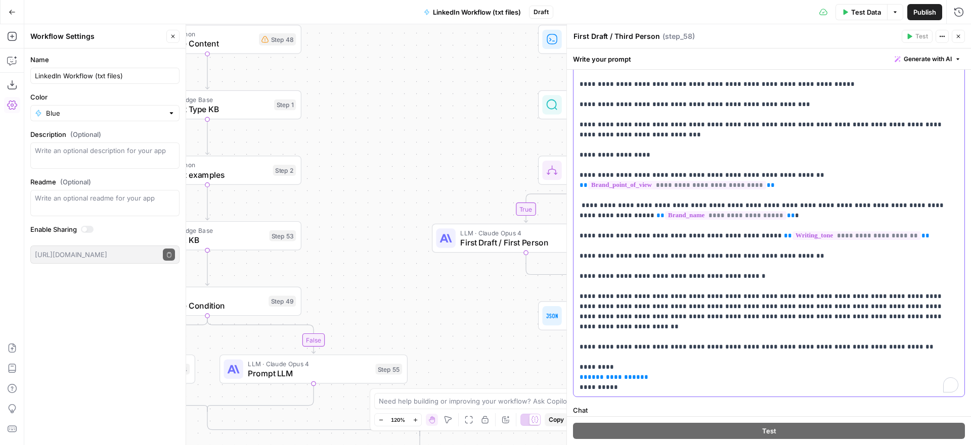
drag, startPoint x: 642, startPoint y: 337, endPoint x: 580, endPoint y: 334, distance: 62.7
click at [580, 334] on p "**********" at bounding box center [768, 84] width 379 height 617
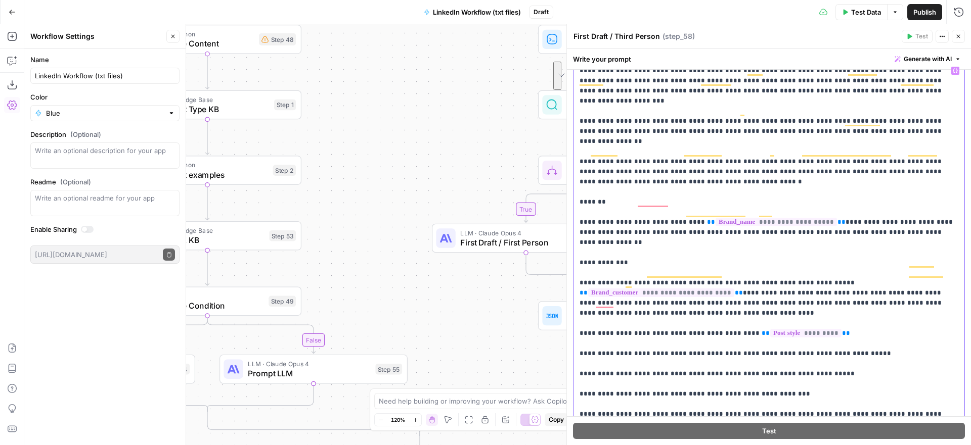
click at [955, 69] on icon "button" at bounding box center [954, 70] width 5 height 5
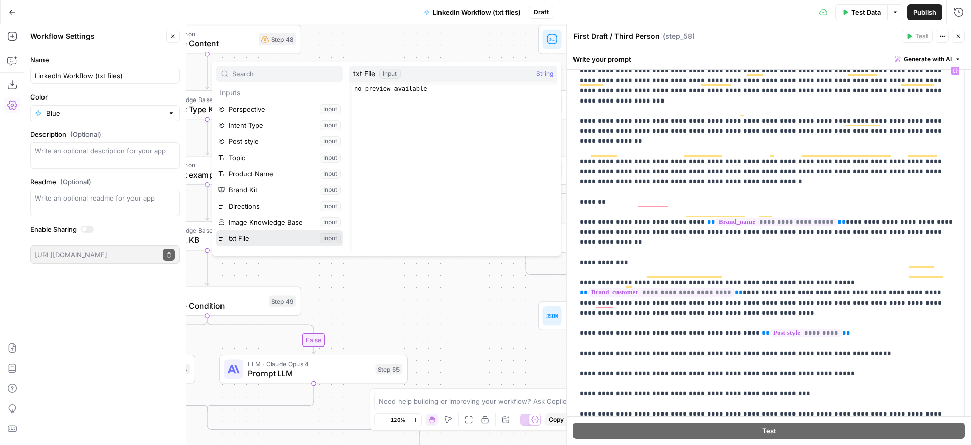
click at [244, 237] on button "Select variable txt File" at bounding box center [279, 239] width 126 height 16
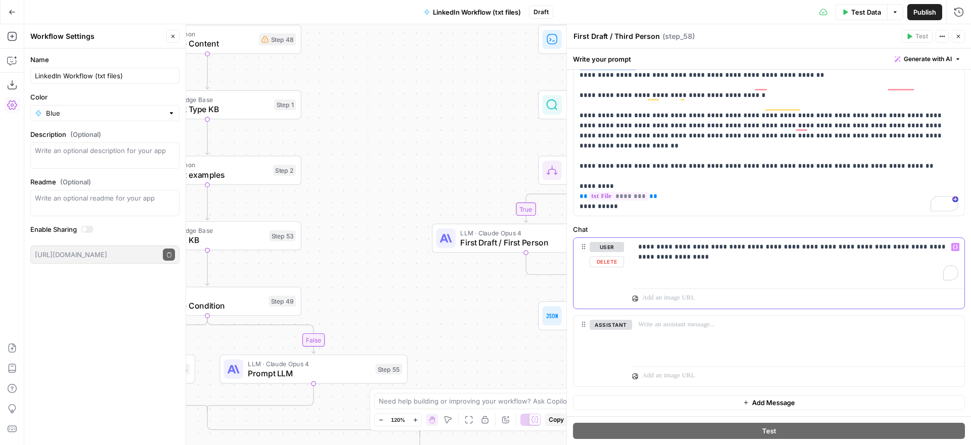
click at [835, 266] on div "**********" at bounding box center [798, 261] width 332 height 47
click at [955, 247] on icon "button" at bounding box center [954, 247] width 5 height 5
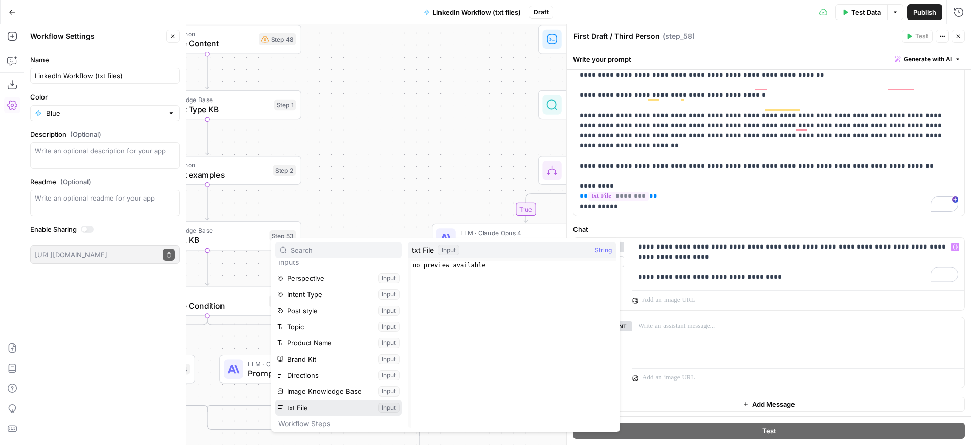
click at [324, 407] on button "Select variable txt File" at bounding box center [338, 408] width 126 height 16
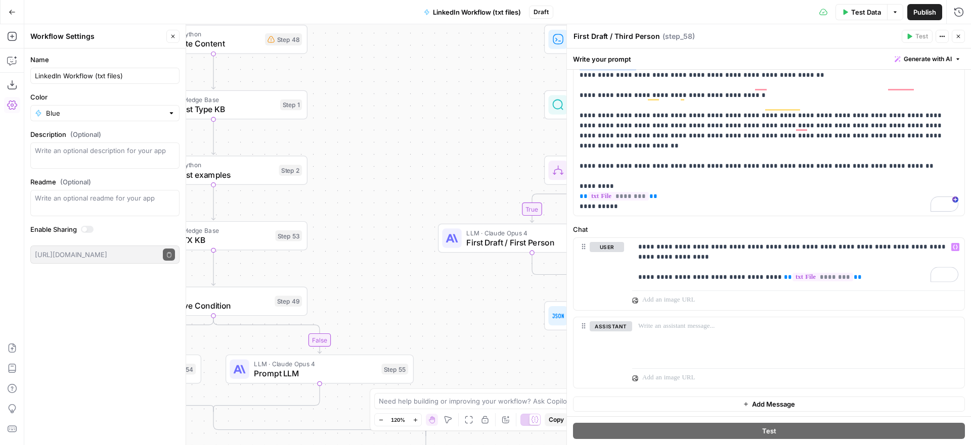
click at [959, 38] on icon "button" at bounding box center [958, 36] width 6 height 6
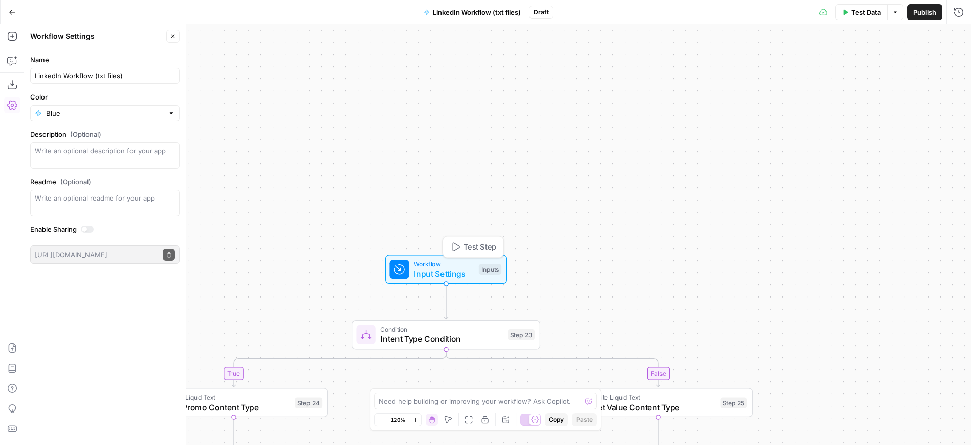
click at [466, 251] on span "Test Step" at bounding box center [480, 247] width 32 height 11
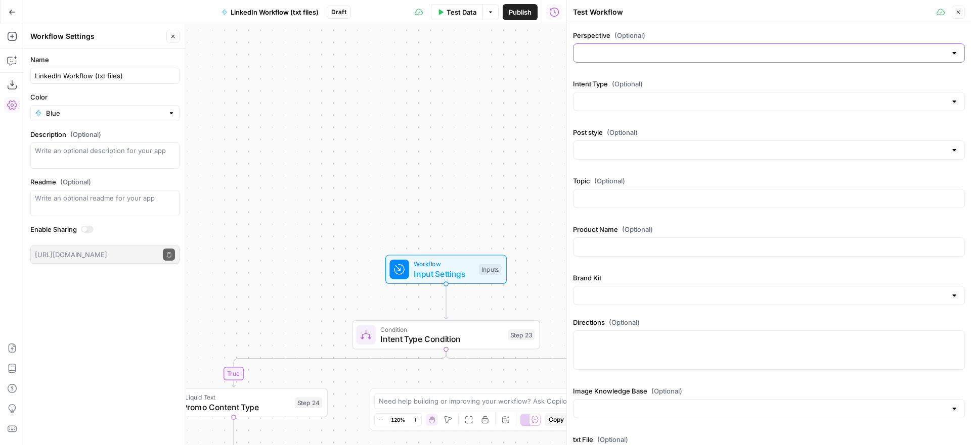
click at [721, 48] on input "Perspective (Optional)" at bounding box center [762, 53] width 366 height 10
click at [696, 93] on span "Third-person" at bounding box center [766, 92] width 371 height 10
type input "Third-person"
drag, startPoint x: 698, startPoint y: 105, endPoint x: 694, endPoint y: 96, distance: 10.4
click at [698, 100] on input "Intent Type (Optional)" at bounding box center [762, 102] width 366 height 10
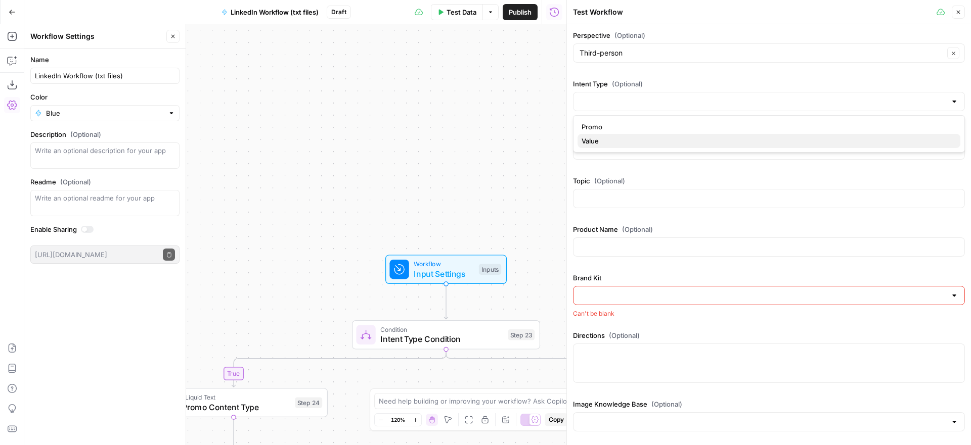
click at [669, 141] on span "Value" at bounding box center [766, 141] width 371 height 10
type input "Value"
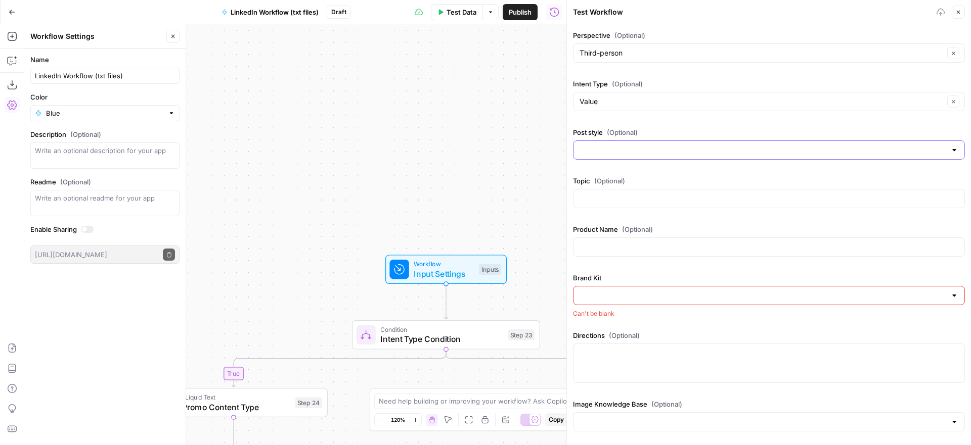
click at [676, 146] on input "Post style (Optional)" at bounding box center [762, 150] width 366 height 10
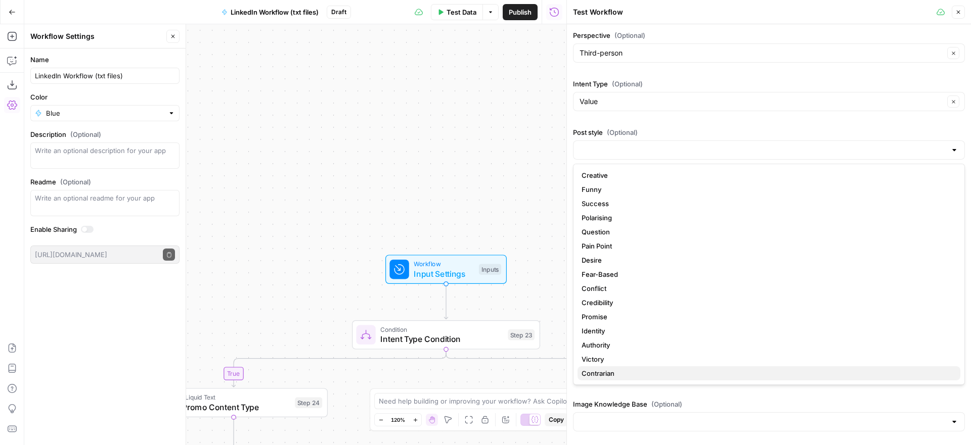
click at [658, 373] on span "Contrarian" at bounding box center [766, 374] width 371 height 10
type input "Contrarian"
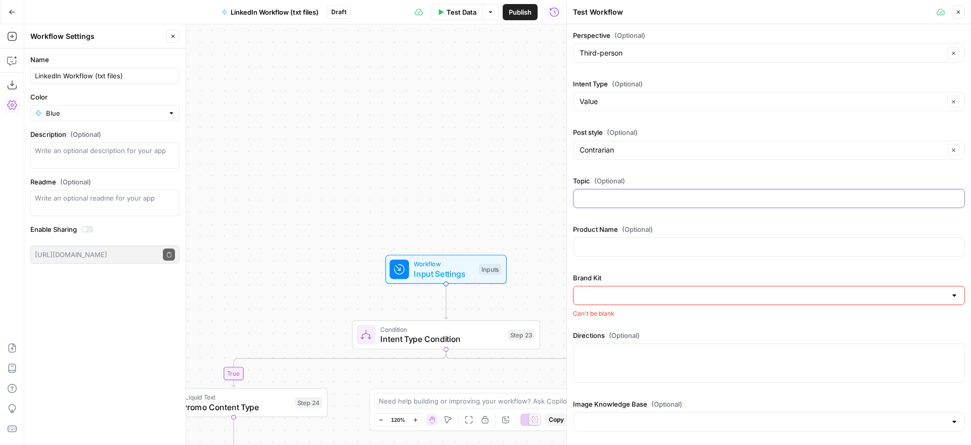
click at [720, 195] on input "Topic (Optional)" at bounding box center [768, 199] width 379 height 10
click at [731, 176] on label "Topic (Optional)" at bounding box center [769, 181] width 392 height 10
click at [731, 194] on input "Topic (Optional)" at bounding box center [768, 199] width 379 height 10
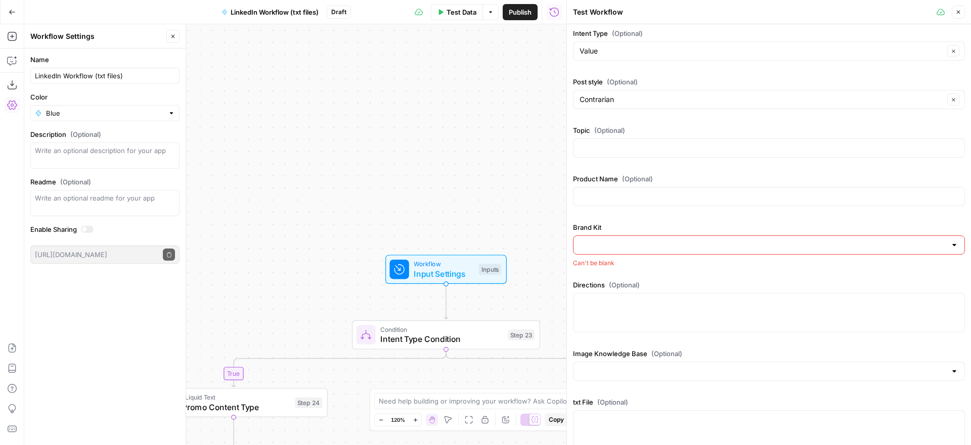
click at [745, 244] on input "Brand Kit" at bounding box center [762, 245] width 366 height 10
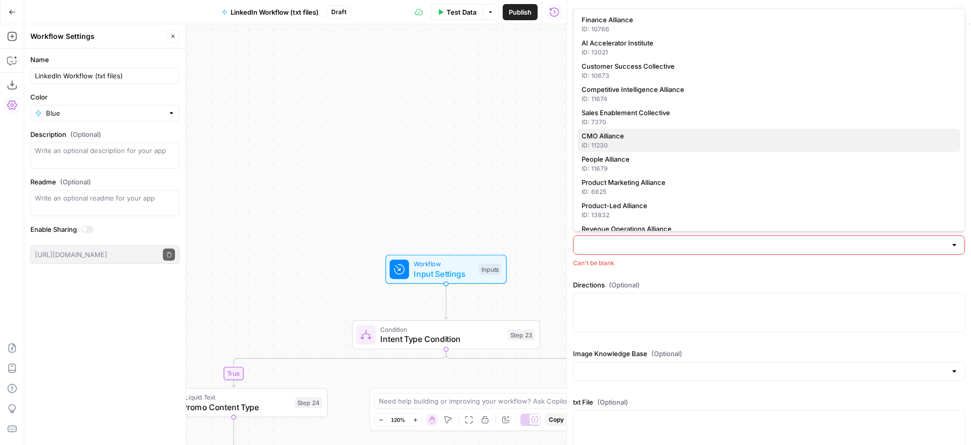
click at [681, 146] on div "ID: 11230" at bounding box center [768, 145] width 375 height 9
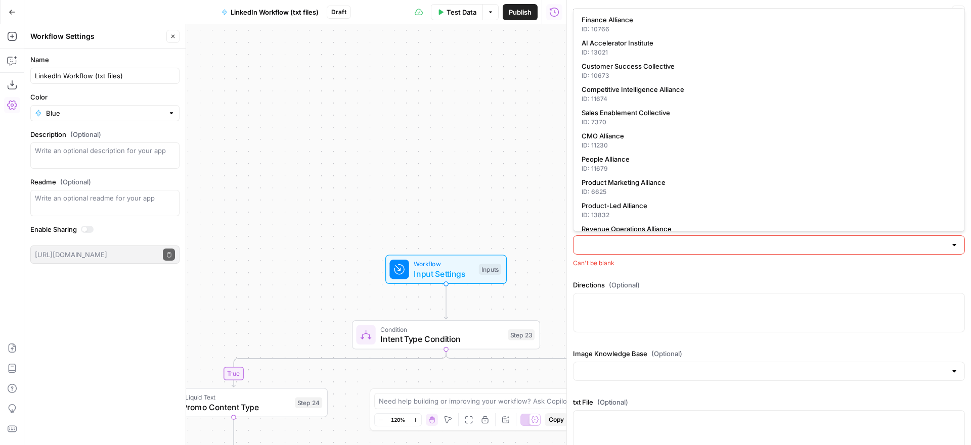
type input "CMO Alliance"
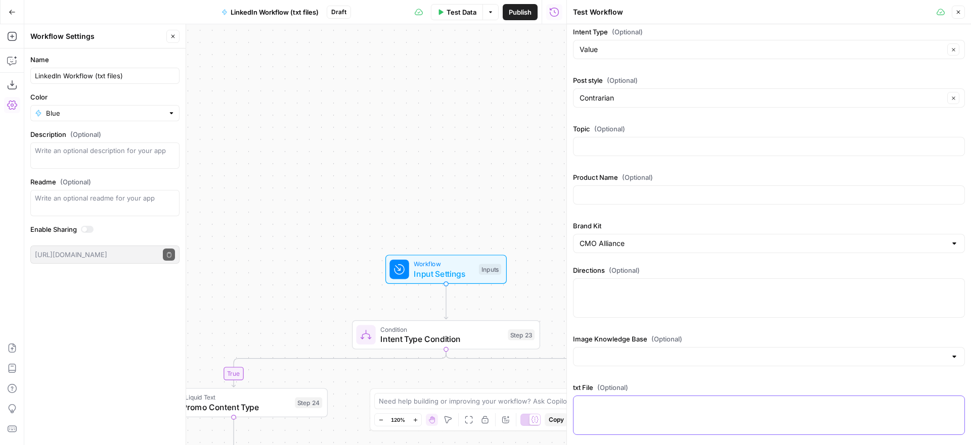
click at [635, 404] on textarea "txt File (Optional)" at bounding box center [768, 405] width 379 height 10
paste textarea "How to optimize your most important marketing channel: your sales team The play…"
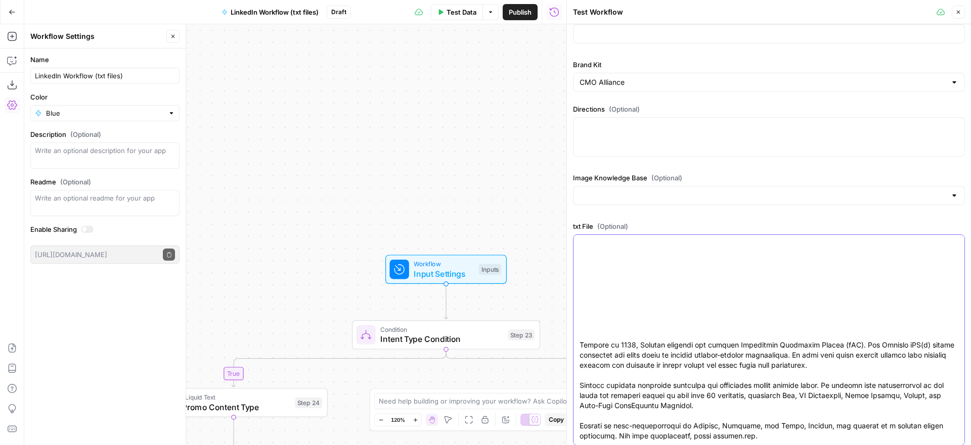
type textarea "How to optimize your most important marketing channel: your sales team The play…"
click at [449, 13] on span "Test Data" at bounding box center [461, 12] width 30 height 10
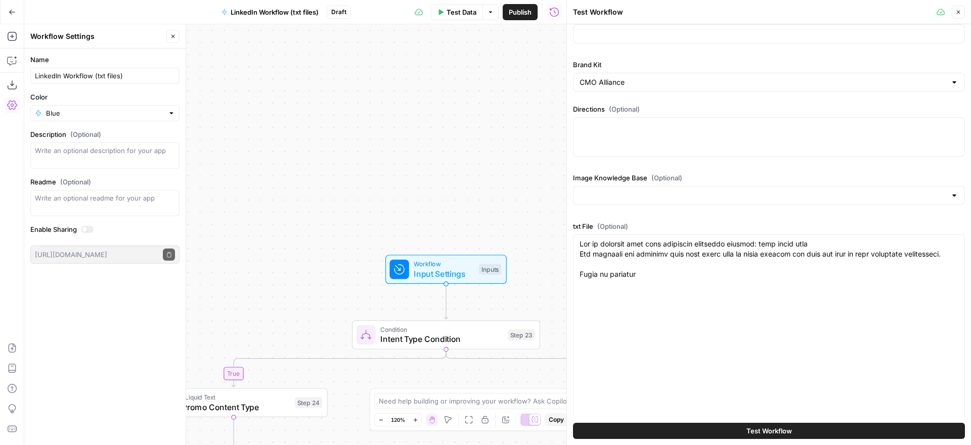
click at [787, 434] on span "Test Workflow" at bounding box center [768, 431] width 45 height 10
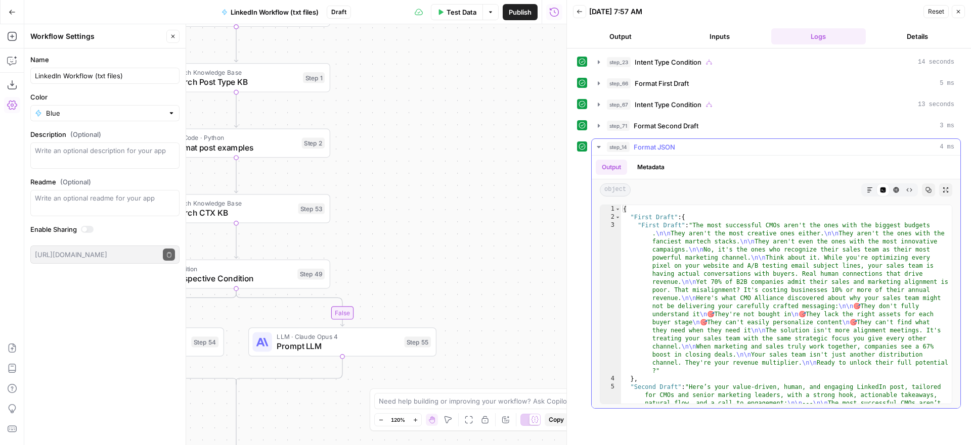
click at [599, 145] on icon "button" at bounding box center [598, 147] width 8 height 8
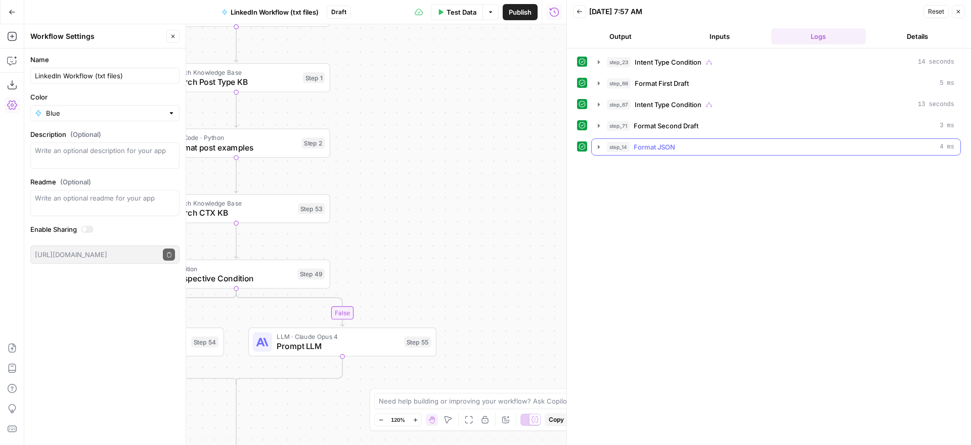
click at [598, 147] on icon "button" at bounding box center [598, 147] width 2 height 4
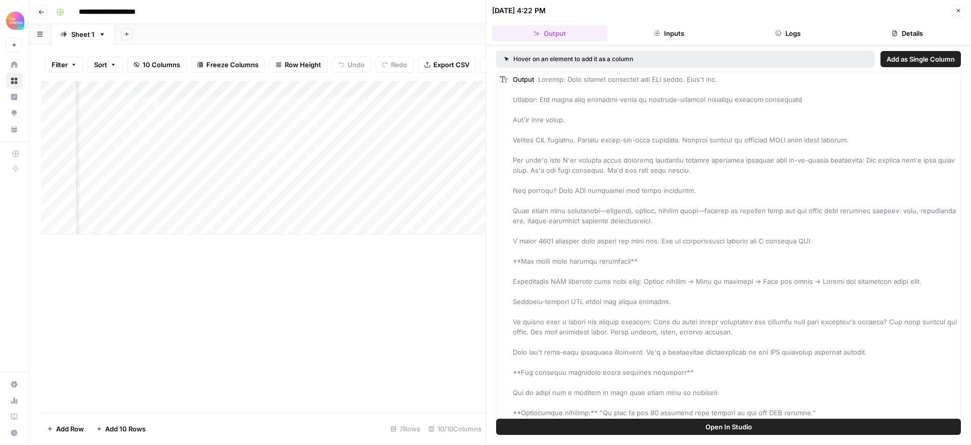
scroll to position [0, 336]
click at [43, 12] on icon "button" at bounding box center [41, 12] width 5 height 4
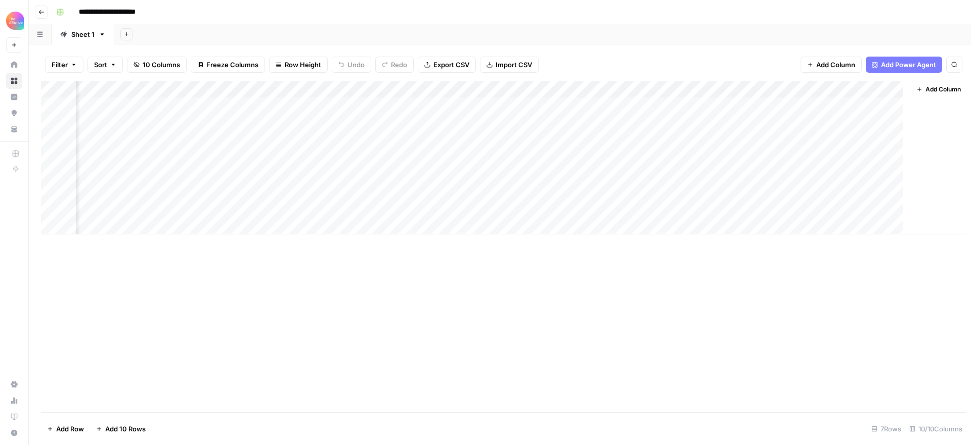
scroll to position [0, 329]
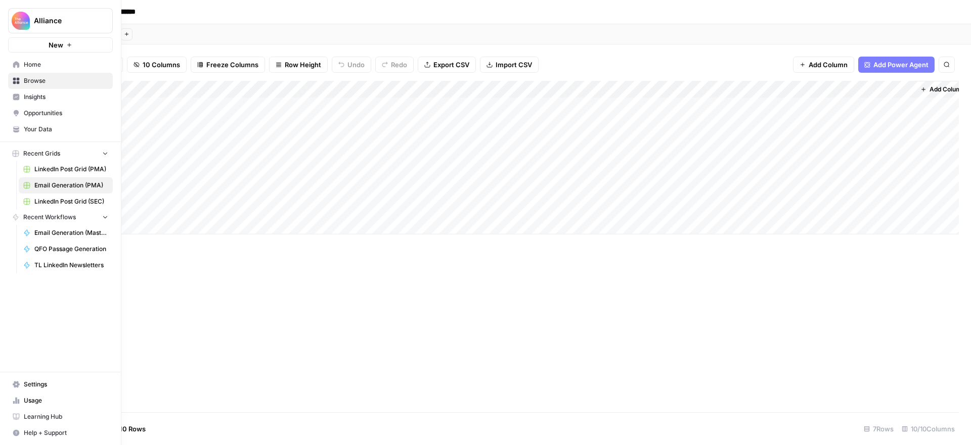
click at [35, 64] on span "Home" at bounding box center [66, 64] width 84 height 9
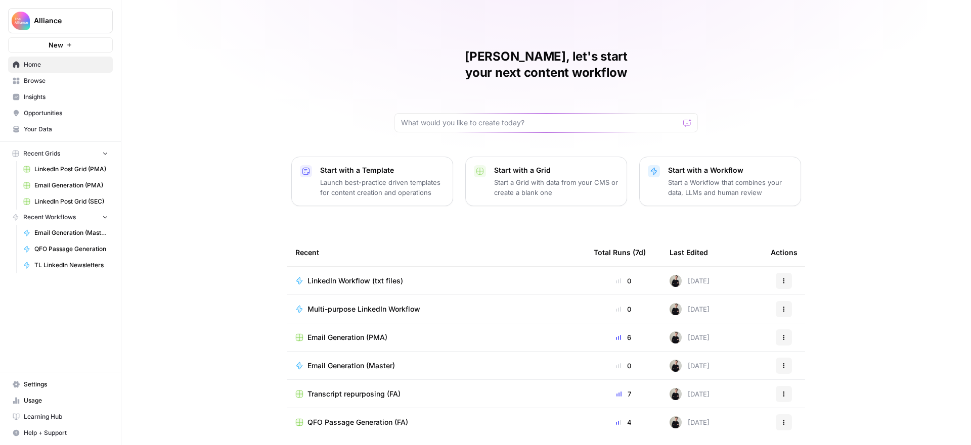
click at [365, 389] on span "Transcript repurposing (FA)" at bounding box center [353, 394] width 93 height 10
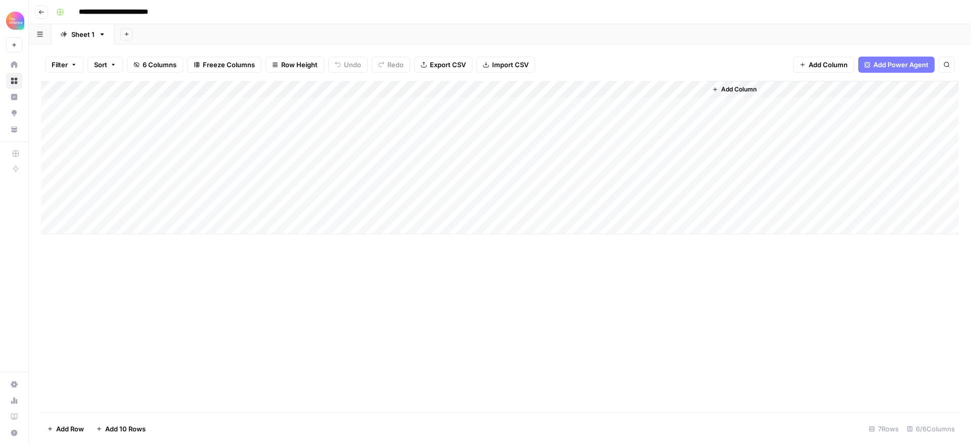
click at [408, 106] on div "Add Column" at bounding box center [499, 158] width 917 height 154
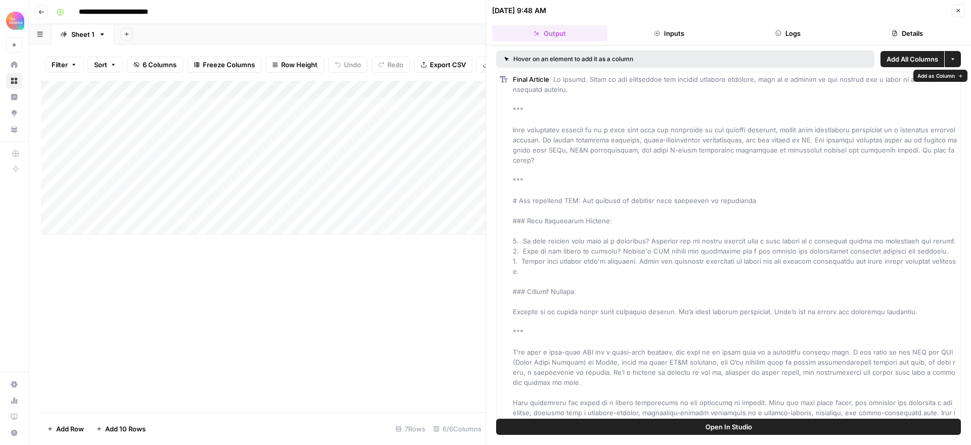
scroll to position [28, 0]
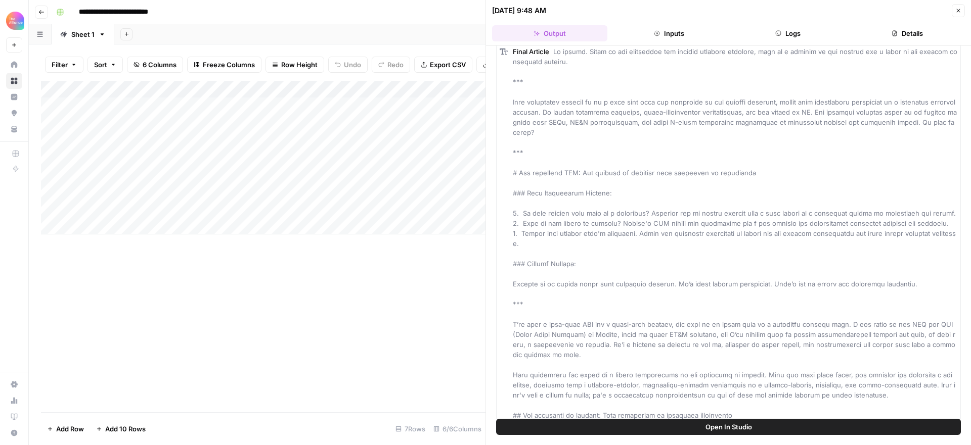
click at [755, 427] on button "Open In Studio" at bounding box center [728, 427] width 465 height 16
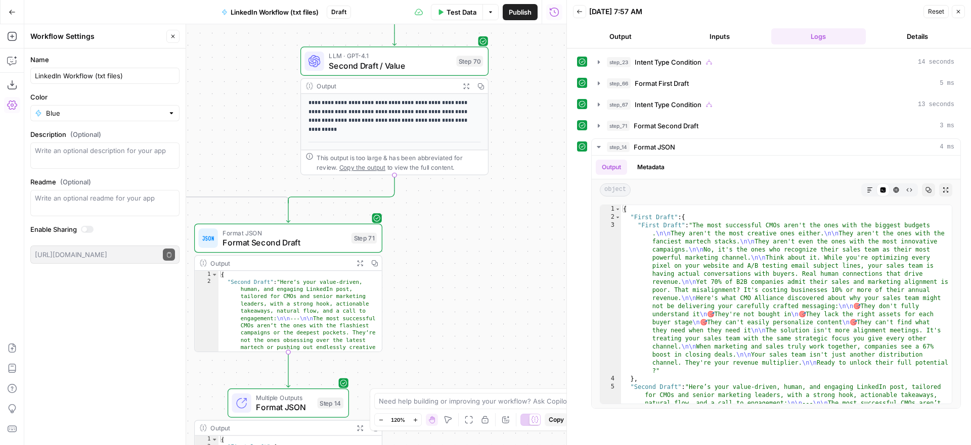
click at [466, 87] on icon "button" at bounding box center [466, 86] width 7 height 7
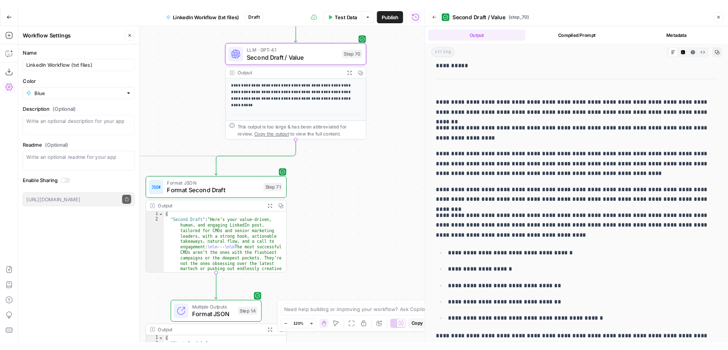
scroll to position [31, 0]
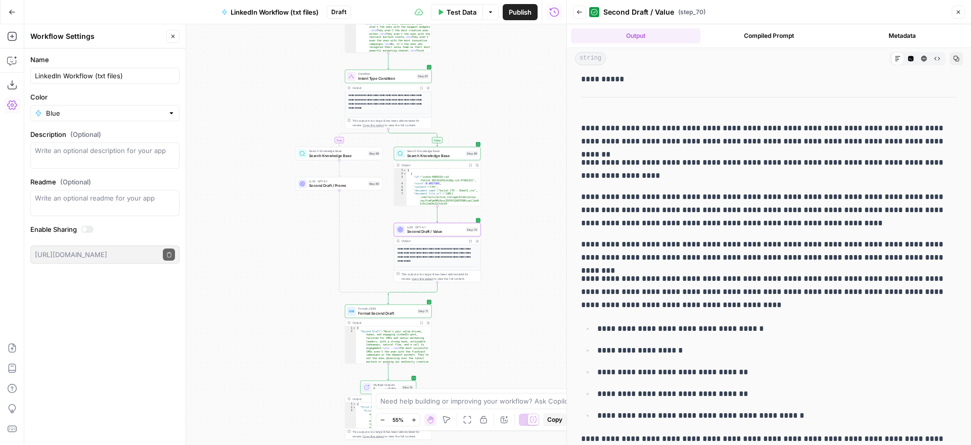
drag, startPoint x: 527, startPoint y: 100, endPoint x: 504, endPoint y: 226, distance: 128.4
click at [504, 224] on div "true false true false true false true false Workflow Input Settings Inputs Cond…" at bounding box center [295, 234] width 542 height 421
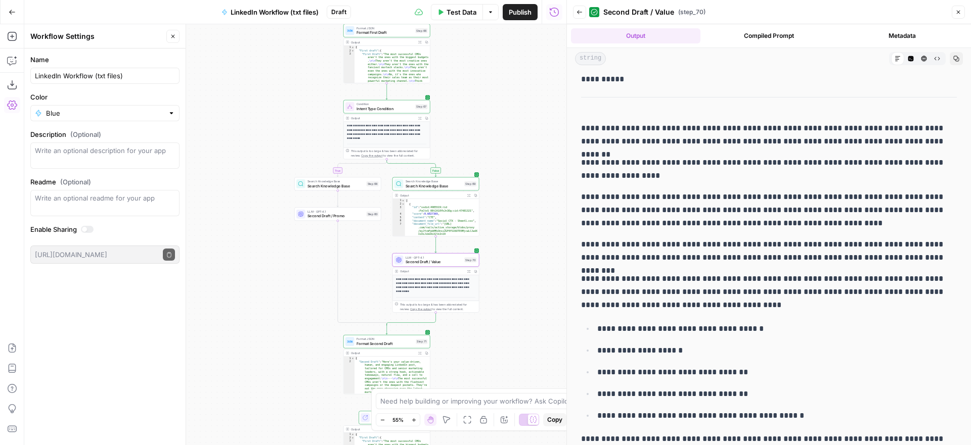
drag, startPoint x: 506, startPoint y: 94, endPoint x: 485, endPoint y: 264, distance: 171.6
click at [485, 260] on div "true false true false true false true false Workflow Input Settings Inputs Cond…" at bounding box center [295, 234] width 542 height 421
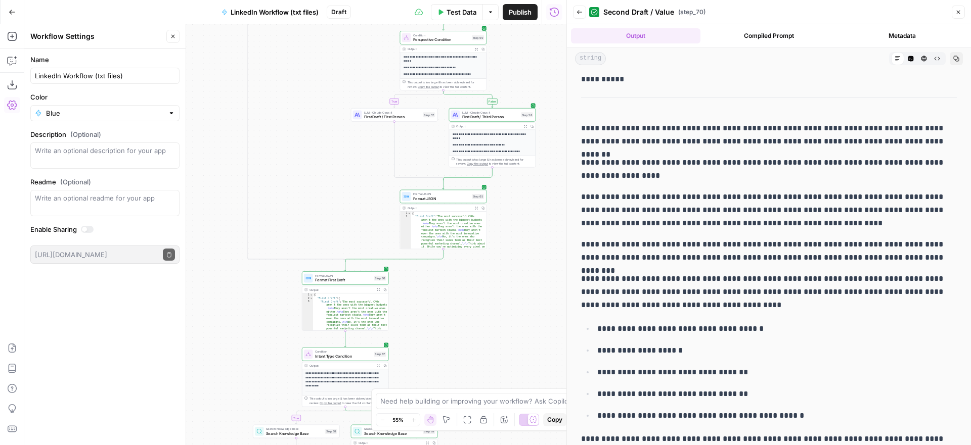
drag, startPoint x: 509, startPoint y: 201, endPoint x: 485, endPoint y: 288, distance: 90.0
click at [485, 288] on div "true false true false true false true false Workflow Input Settings Inputs Cond…" at bounding box center [295, 234] width 542 height 421
click at [522, 133] on button "Expand Output" at bounding box center [522, 131] width 7 height 7
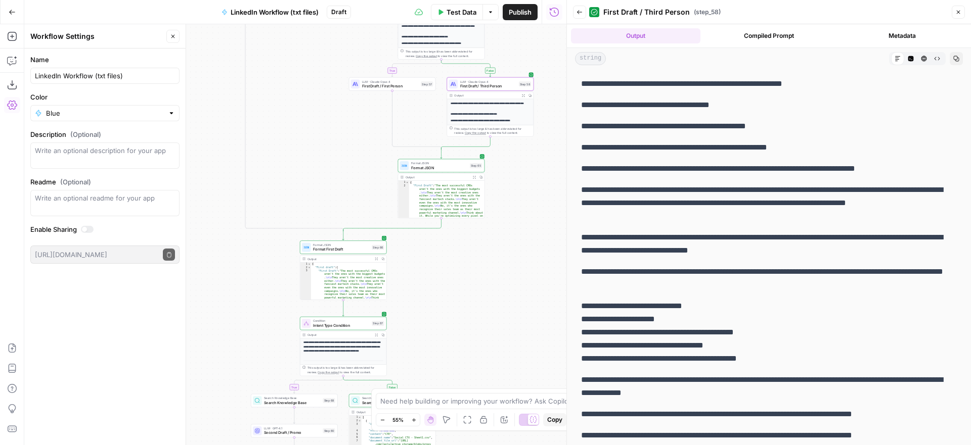
drag, startPoint x: 527, startPoint y: 303, endPoint x: 527, endPoint y: 223, distance: 80.4
click at [527, 223] on div "true false true false true false true false Workflow Input Settings Inputs Cond…" at bounding box center [295, 234] width 542 height 421
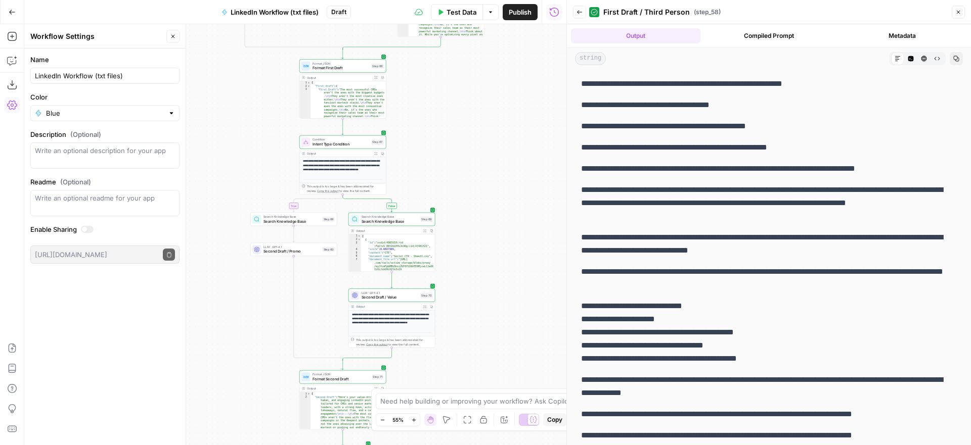
drag, startPoint x: 492, startPoint y: 314, endPoint x: 493, endPoint y: 160, distance: 154.7
click at [493, 160] on div "true false true false true false true false Workflow Input Settings Inputs Cond…" at bounding box center [295, 234] width 542 height 421
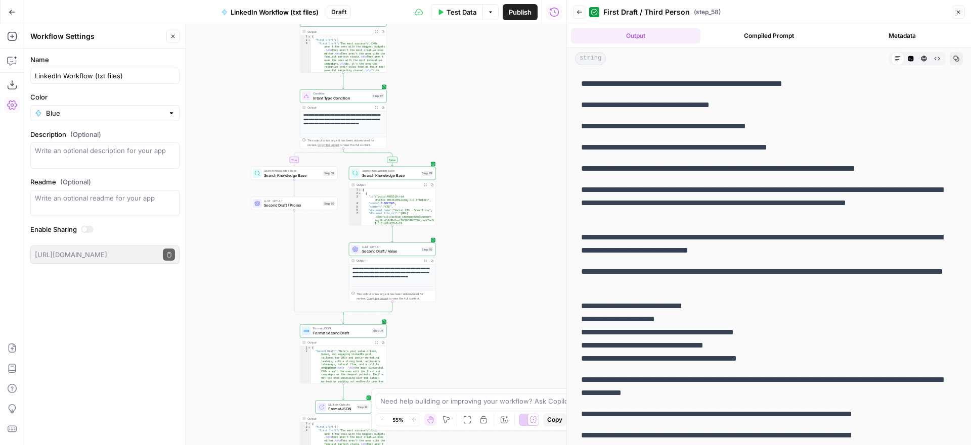
drag, startPoint x: 486, startPoint y: 268, endPoint x: 489, endPoint y: 171, distance: 96.6
click at [489, 171] on div "true false true false true false true false Workflow Input Settings Inputs Cond…" at bounding box center [295, 234] width 542 height 421
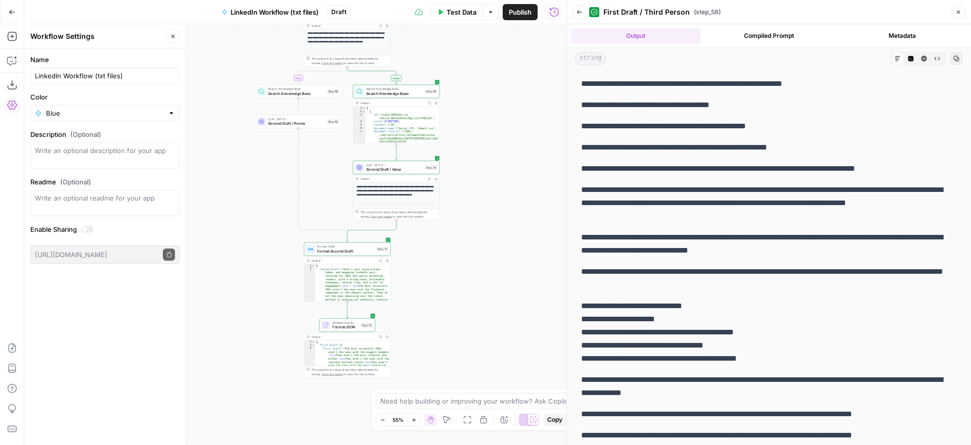
drag, startPoint x: 462, startPoint y: 278, endPoint x: 462, endPoint y: 264, distance: 13.7
click at [462, 264] on div "true false true false true false true false Workflow Input Settings Inputs Cond…" at bounding box center [295, 234] width 542 height 421
click at [429, 177] on icon "button" at bounding box center [429, 178] width 3 height 3
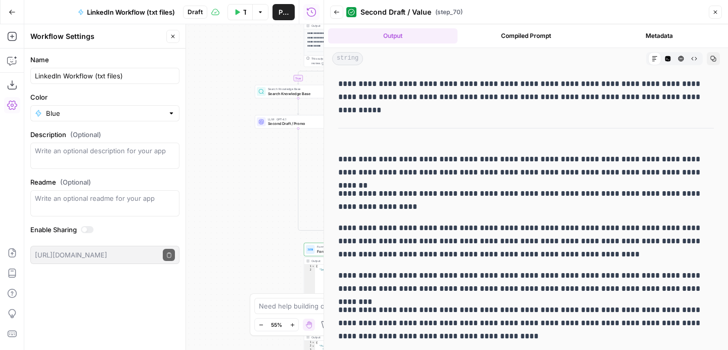
drag, startPoint x: 686, startPoint y: 174, endPoint x: 339, endPoint y: 162, distance: 347.5
click at [338, 161] on p "**********" at bounding box center [526, 166] width 376 height 26
copy p "**********"
click at [515, 204] on p "**********" at bounding box center [526, 200] width 376 height 26
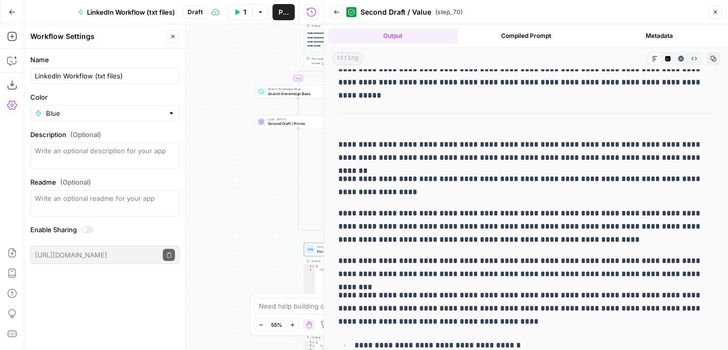
click at [454, 183] on p "**********" at bounding box center [526, 185] width 376 height 26
drag, startPoint x: 435, startPoint y: 177, endPoint x: 708, endPoint y: 175, distance: 272.5
click at [708, 175] on p "**********" at bounding box center [526, 185] width 376 height 26
copy p "**********"
click at [518, 225] on p "**********" at bounding box center [526, 226] width 376 height 39
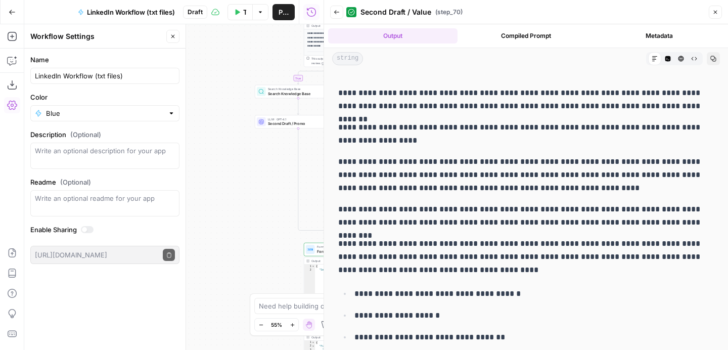
scroll to position [67, 0]
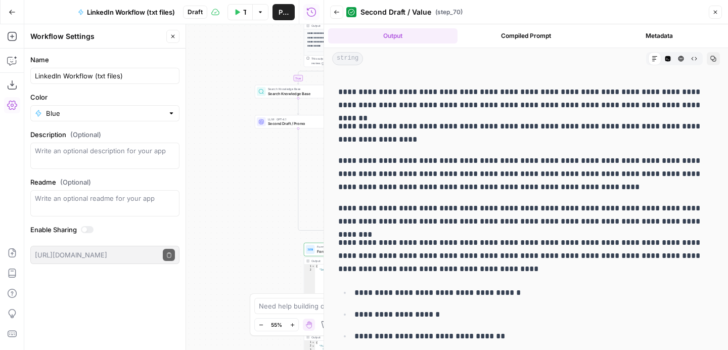
drag, startPoint x: 339, startPoint y: 160, endPoint x: 554, endPoint y: 186, distance: 216.4
click at [554, 186] on p "**********" at bounding box center [526, 173] width 376 height 39
copy p "**********"
drag, startPoint x: 514, startPoint y: 213, endPoint x: 498, endPoint y: 219, distance: 16.6
click at [514, 213] on p "**********" at bounding box center [526, 215] width 376 height 26
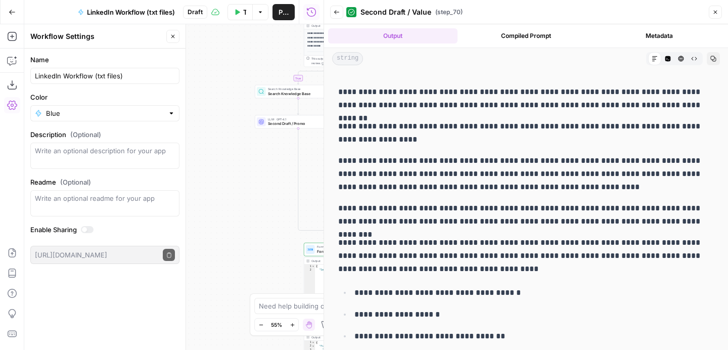
drag, startPoint x: 341, startPoint y: 90, endPoint x: 452, endPoint y: 154, distance: 128.4
click at [459, 159] on div "**********" at bounding box center [526, 268] width 388 height 524
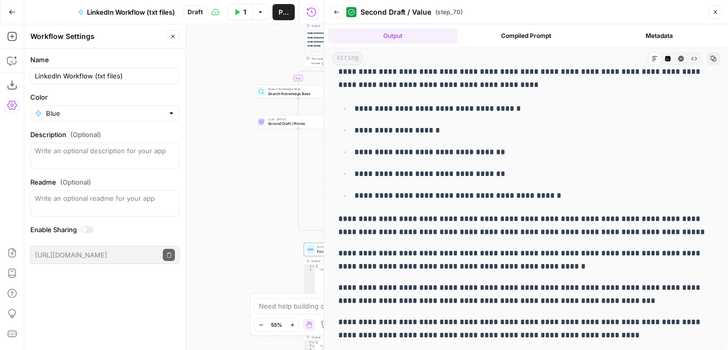
drag, startPoint x: 339, startPoint y: 89, endPoint x: 590, endPoint y: 332, distance: 349.3
click at [590, 332] on div "**********" at bounding box center [526, 84] width 388 height 524
copy div "**********"
click at [718, 15] on button "Close" at bounding box center [715, 12] width 13 height 13
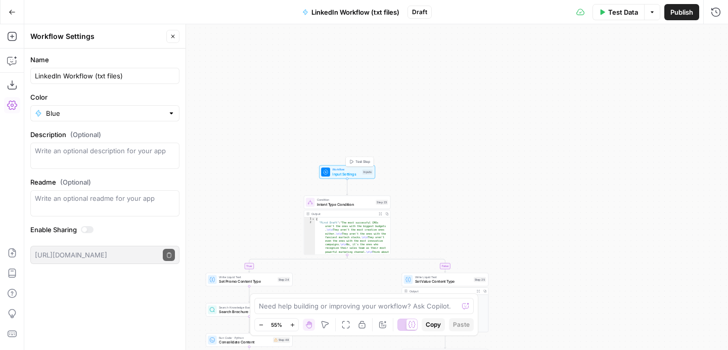
click at [358, 160] on span "Test Step" at bounding box center [362, 161] width 15 height 5
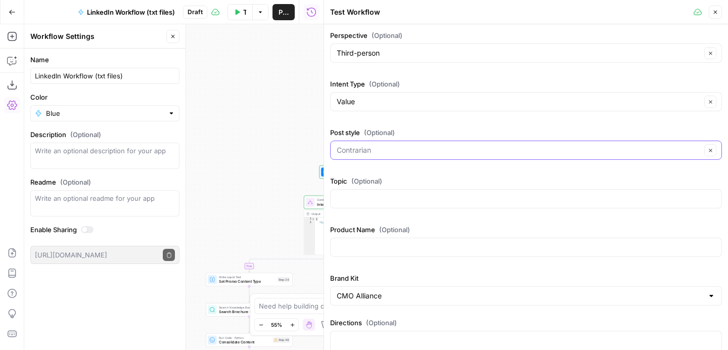
click at [432, 150] on input "Post style (Optional)" at bounding box center [519, 150] width 364 height 10
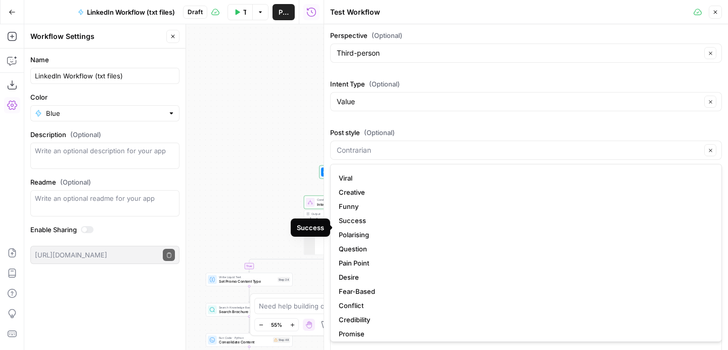
scroll to position [17, 0]
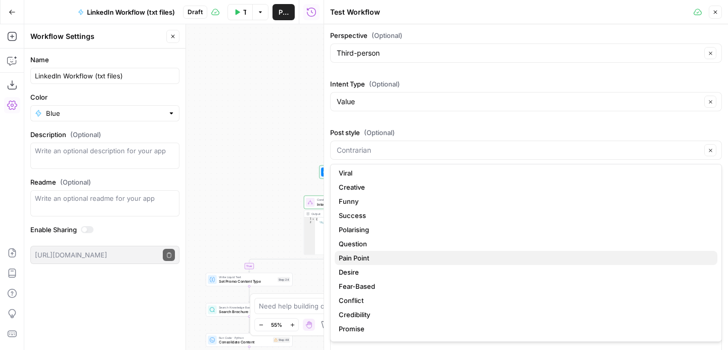
click at [431, 257] on span "Pain Point" at bounding box center [524, 258] width 371 height 10
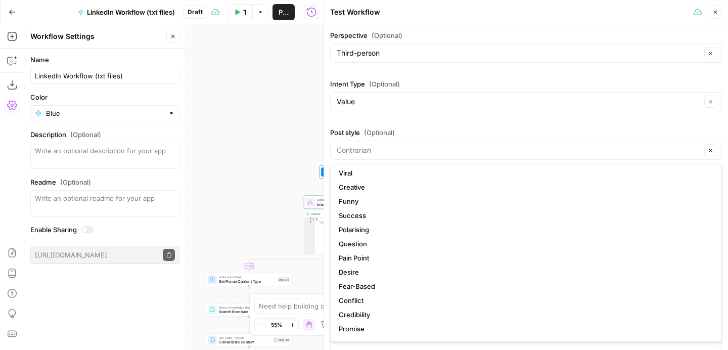
type input "Pain Point"
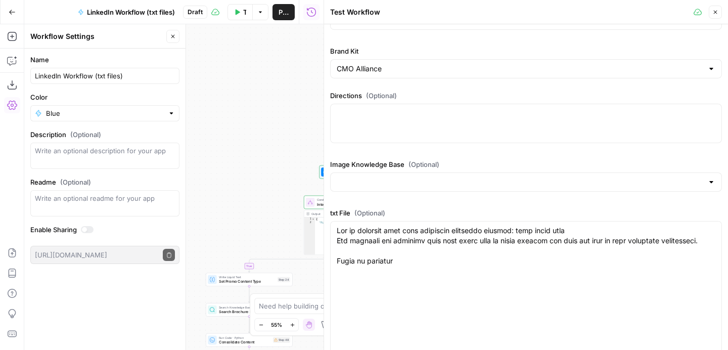
scroll to position [319, 0]
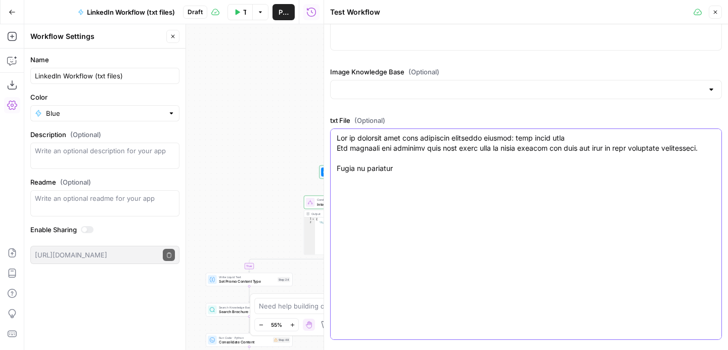
paste textarea "How to optimize your most important marketing channel: your sales team The play…"
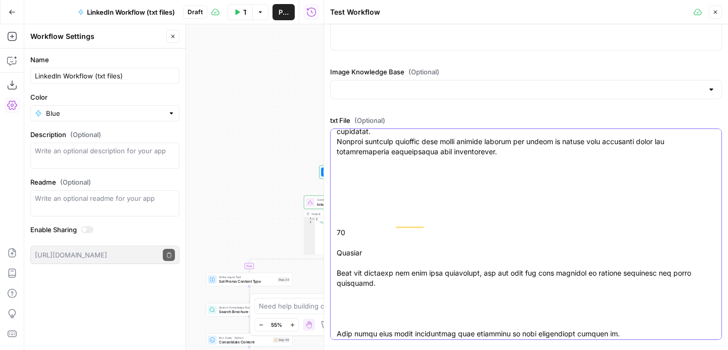
scroll to position [5673, 0]
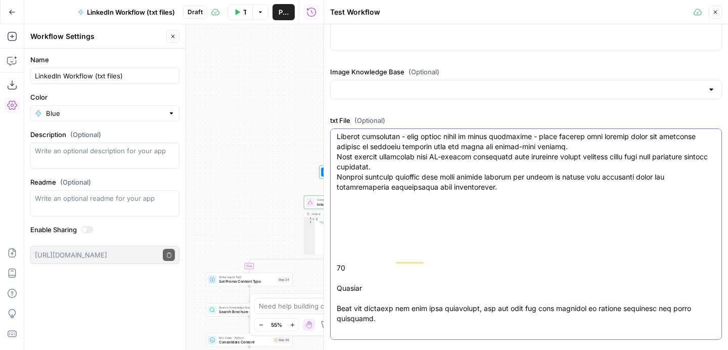
type textarea "How to optimize your most important marketing channel: your sales team The play…"
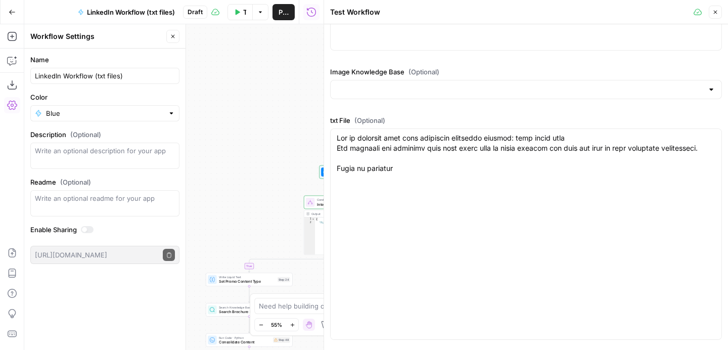
click at [236, 17] on button "Test Data" at bounding box center [239, 12] width 25 height 16
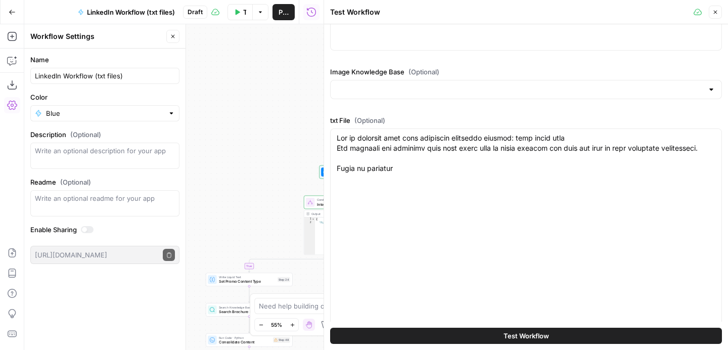
click at [531, 333] on span "Test Workflow" at bounding box center [525, 336] width 45 height 10
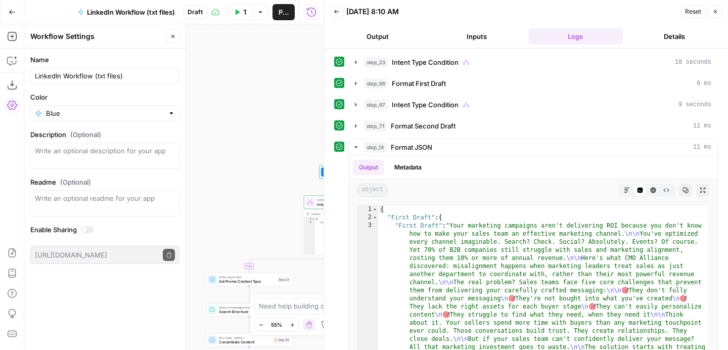
click at [718, 10] on button "Close" at bounding box center [715, 11] width 13 height 13
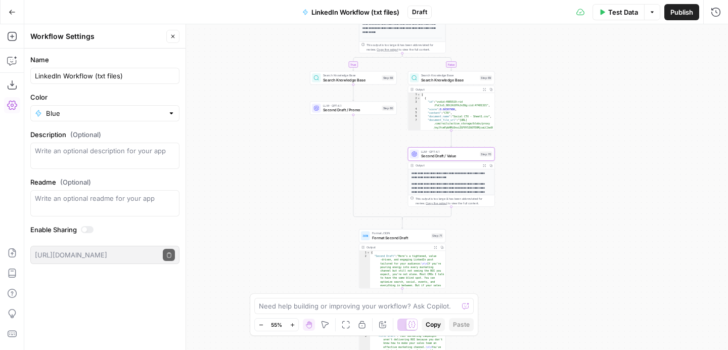
click at [485, 166] on icon "button" at bounding box center [484, 165] width 3 height 3
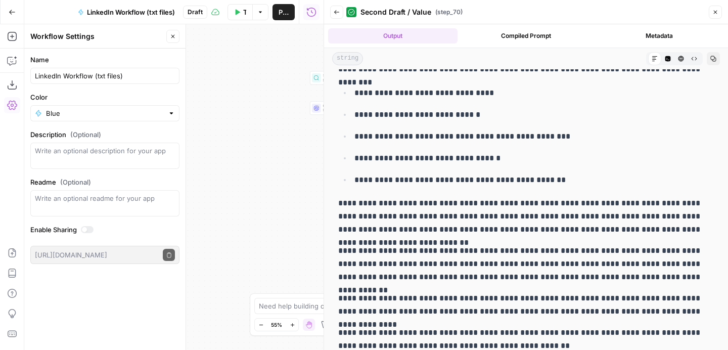
scroll to position [189, 0]
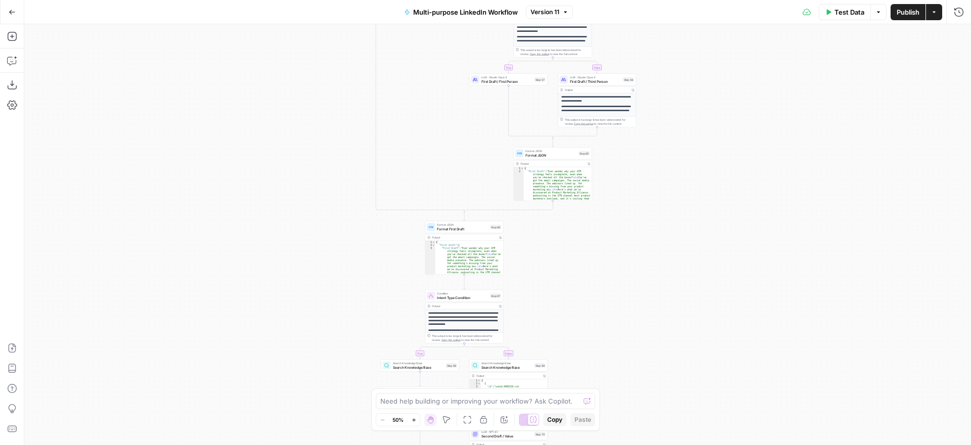
click at [616, 101] on p "**********" at bounding box center [597, 100] width 72 height 8
click at [611, 105] on p "**********" at bounding box center [597, 110] width 72 height 11
type textarea "**********"
click at [565, 178] on div "{ "First Draft" : "Ever wonder why your GTM strategy feels incomplete, even whe…" at bounding box center [558, 243] width 68 height 152
click at [672, 189] on div "true false true false true false true false true false Workflow Input Settings …" at bounding box center [497, 234] width 946 height 421
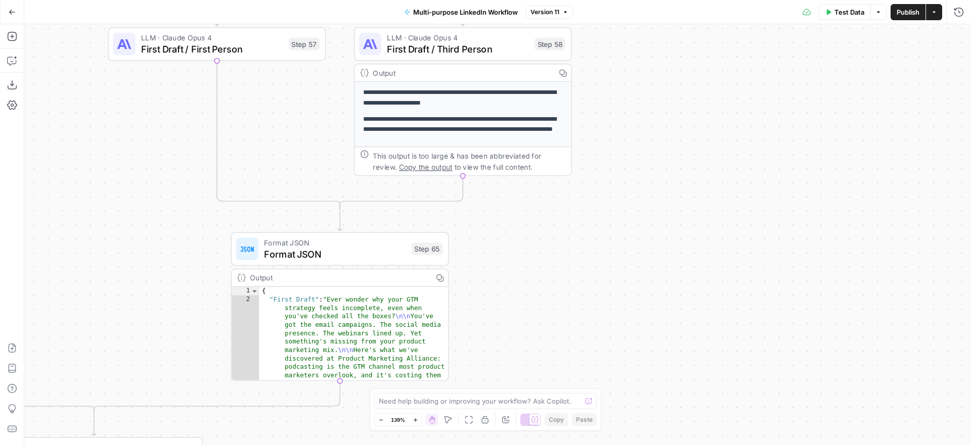
drag, startPoint x: 560, startPoint y: 155, endPoint x: 560, endPoint y: 316, distance: 161.8
click at [560, 316] on div "true false true false true false true false true false Workflow Input Settings …" at bounding box center [497, 234] width 946 height 421
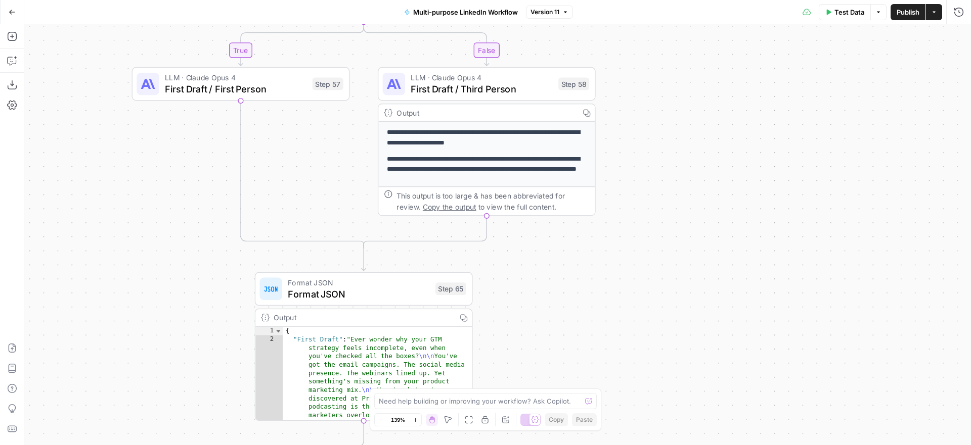
drag, startPoint x: 561, startPoint y: 238, endPoint x: 584, endPoint y: 274, distance: 43.2
click at [584, 274] on div "true false true false true false true false true false Workflow Input Settings …" at bounding box center [497, 234] width 946 height 421
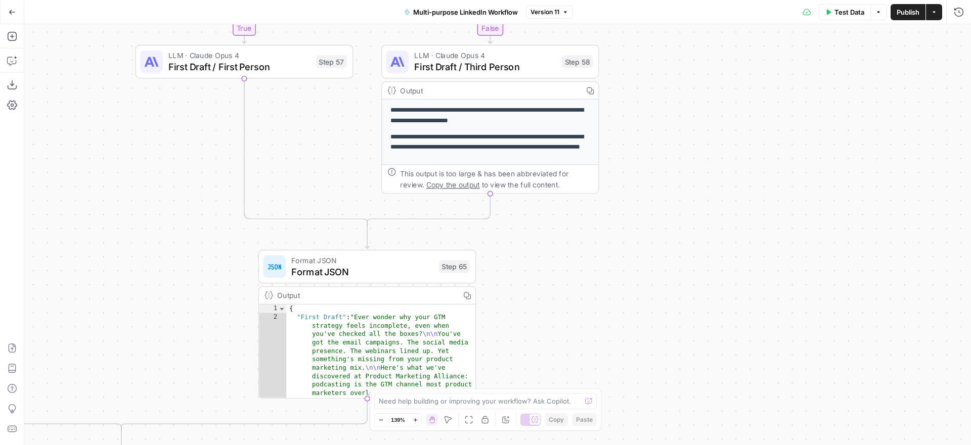
drag, startPoint x: 585, startPoint y: 303, endPoint x: 615, endPoint y: 207, distance: 101.1
click at [615, 207] on div "true false true false true false true false true false Workflow Input Settings …" at bounding box center [497, 234] width 946 height 421
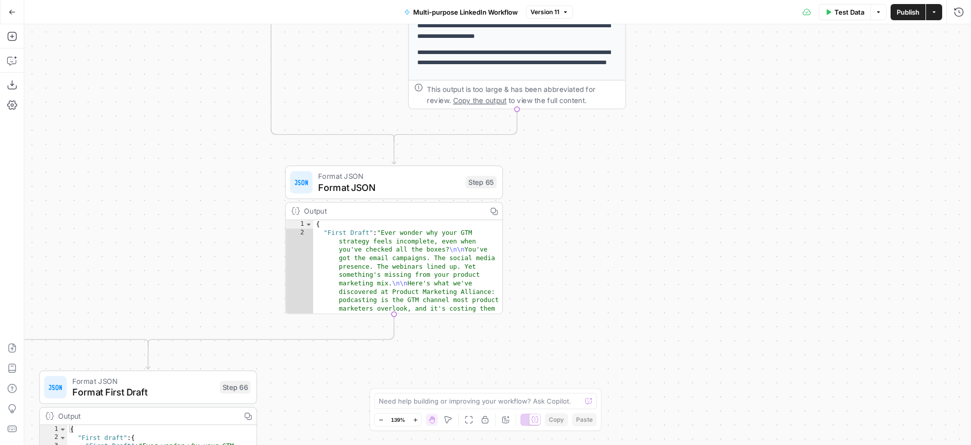
drag, startPoint x: 589, startPoint y: 291, endPoint x: 661, endPoint y: 178, distance: 133.2
click at [661, 178] on div "true false true false true false true false true false Workflow Input Settings …" at bounding box center [497, 234] width 946 height 421
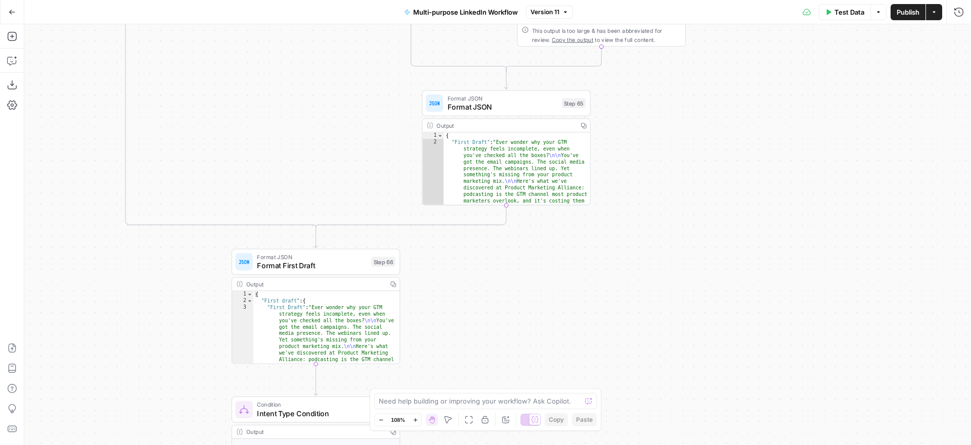
drag, startPoint x: 637, startPoint y: 249, endPoint x: 672, endPoint y: 131, distance: 123.3
click at [672, 131] on div "true false true false true false true false true false Workflow Input Settings …" at bounding box center [497, 234] width 946 height 421
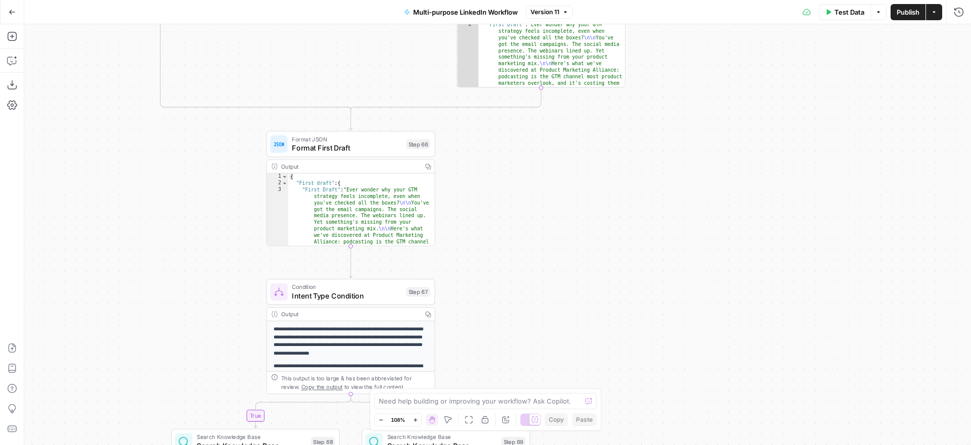
drag, startPoint x: 641, startPoint y: 245, endPoint x: 653, endPoint y: 140, distance: 105.3
click at [653, 140] on div "true false true false true false true false true false Workflow Input Settings …" at bounding box center [497, 234] width 946 height 421
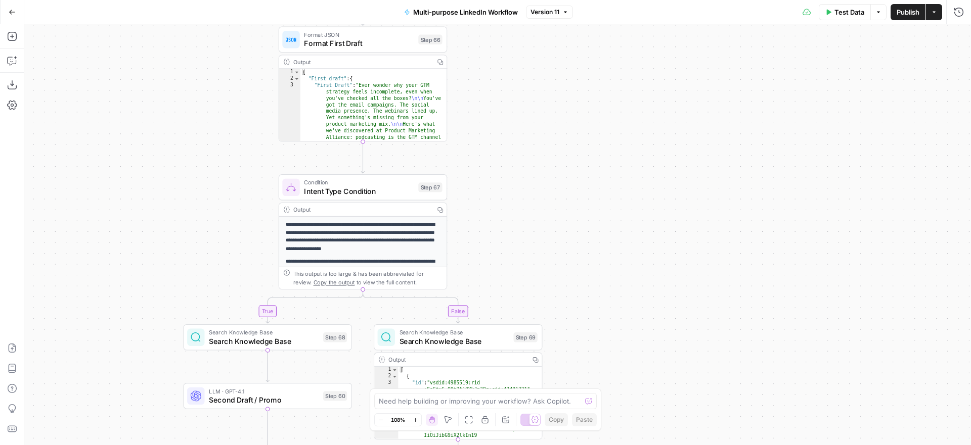
drag, startPoint x: 657, startPoint y: 247, endPoint x: 664, endPoint y: 95, distance: 152.3
click at [664, 95] on div "true false true false true false true false true false Workflow Input Settings …" at bounding box center [497, 234] width 946 height 421
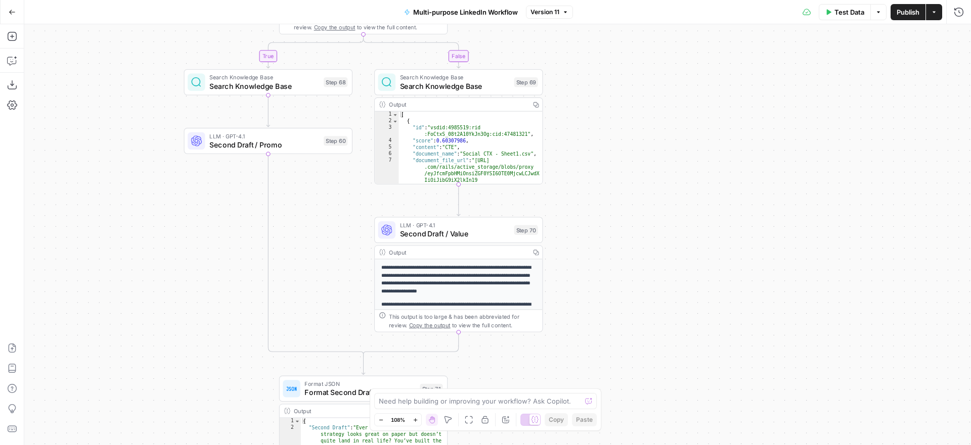
drag, startPoint x: 638, startPoint y: 232, endPoint x: 632, endPoint y: 99, distance: 132.6
click at [632, 103] on div "true false true false true false true false true false Workflow Input Settings …" at bounding box center [497, 234] width 946 height 421
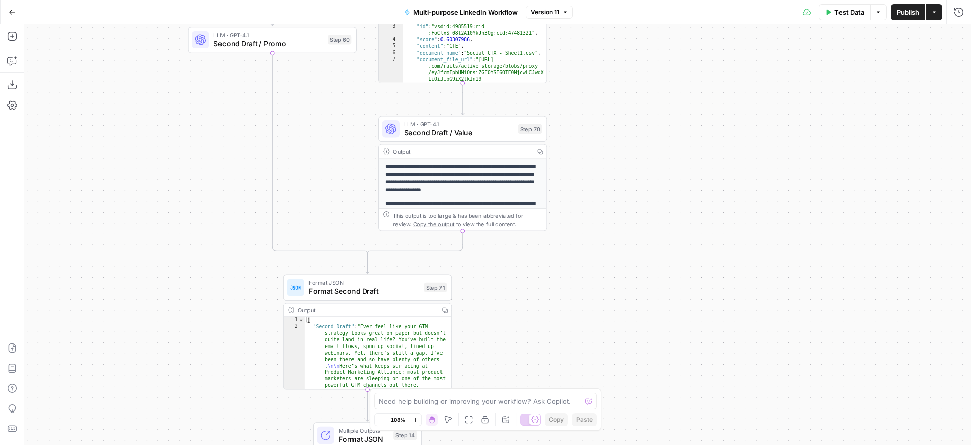
drag, startPoint x: 620, startPoint y: 214, endPoint x: 624, endPoint y: 139, distance: 75.4
click at [624, 139] on div "true false true false true false true false true false Workflow Input Settings …" at bounding box center [497, 234] width 946 height 421
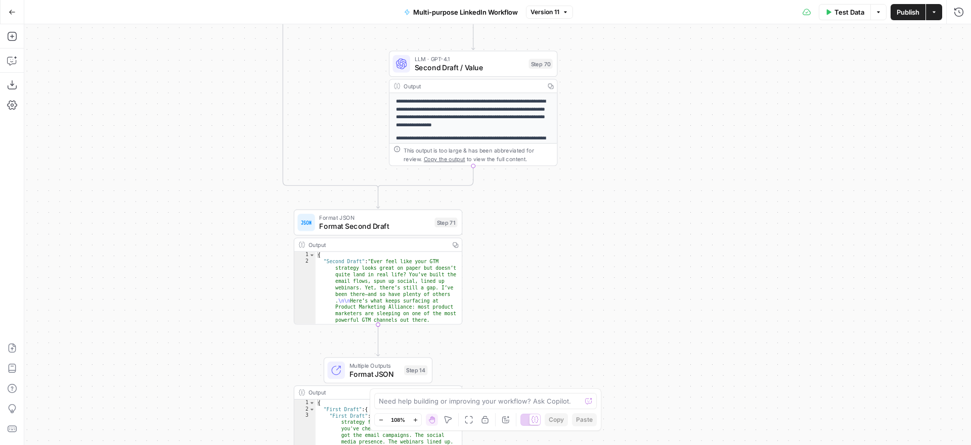
drag, startPoint x: 613, startPoint y: 199, endPoint x: 623, endPoint y: 133, distance: 66.1
click at [623, 133] on div "true false true false true false true false true false Workflow Input Settings …" at bounding box center [497, 234] width 946 height 421
